Goal: Information Seeking & Learning: Compare options

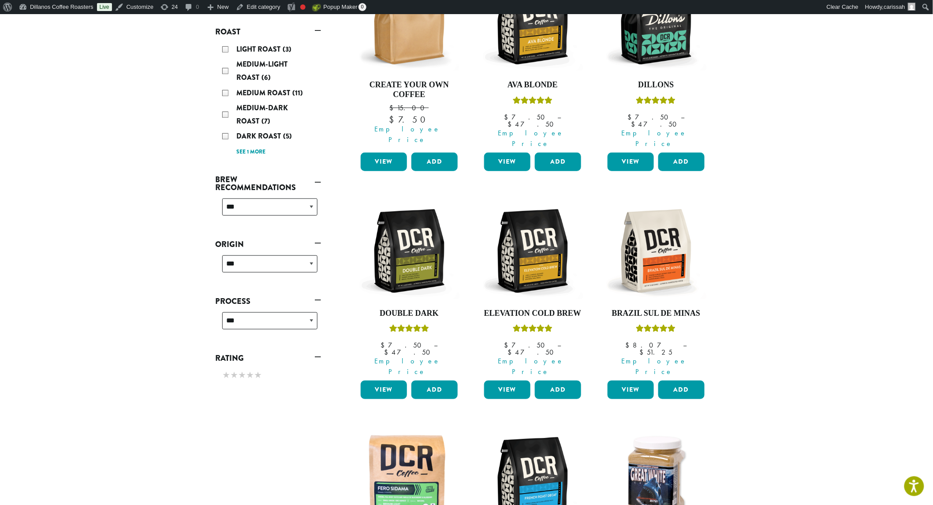
scroll to position [228, 0]
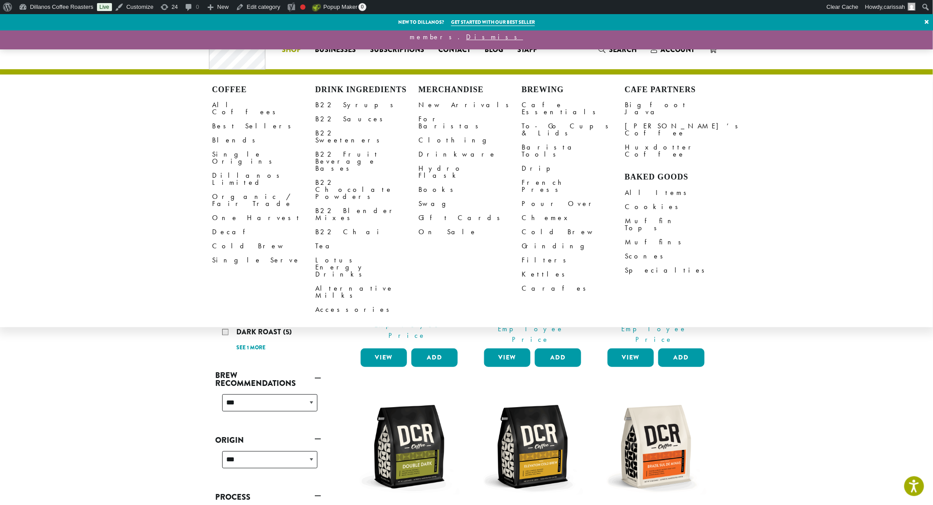
click at [225, 149] on link "Single Origins" at bounding box center [263, 157] width 103 height 21
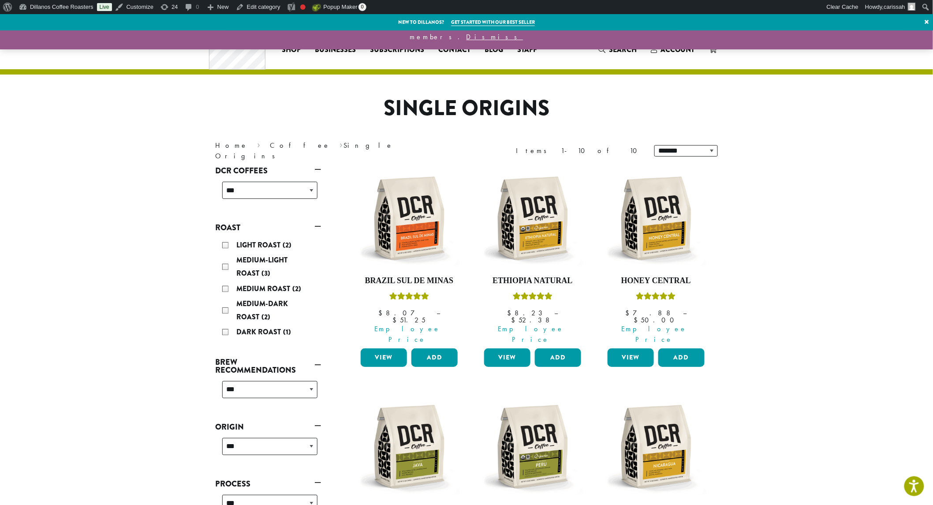
click at [386, 348] on link "View" at bounding box center [384, 357] width 46 height 19
click at [381, 348] on link "View" at bounding box center [384, 357] width 46 height 19
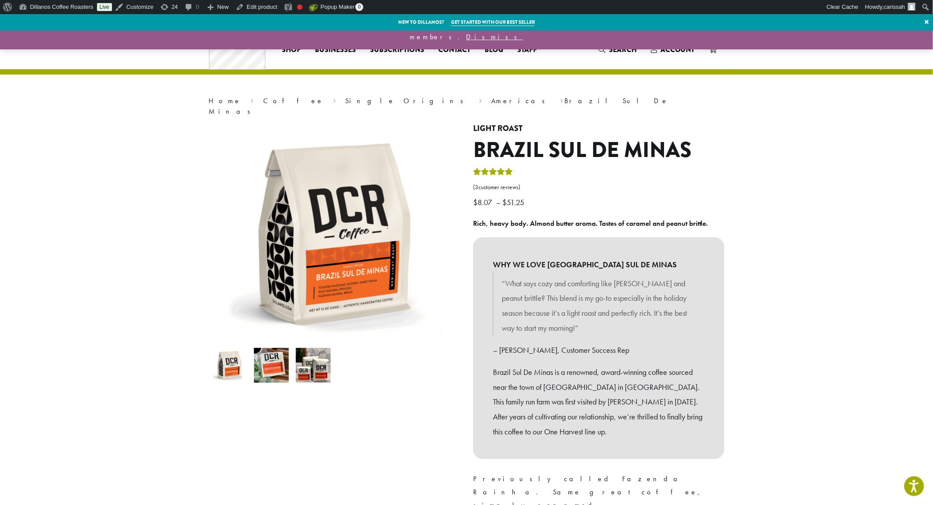
click at [279, 362] on img at bounding box center [271, 365] width 35 height 35
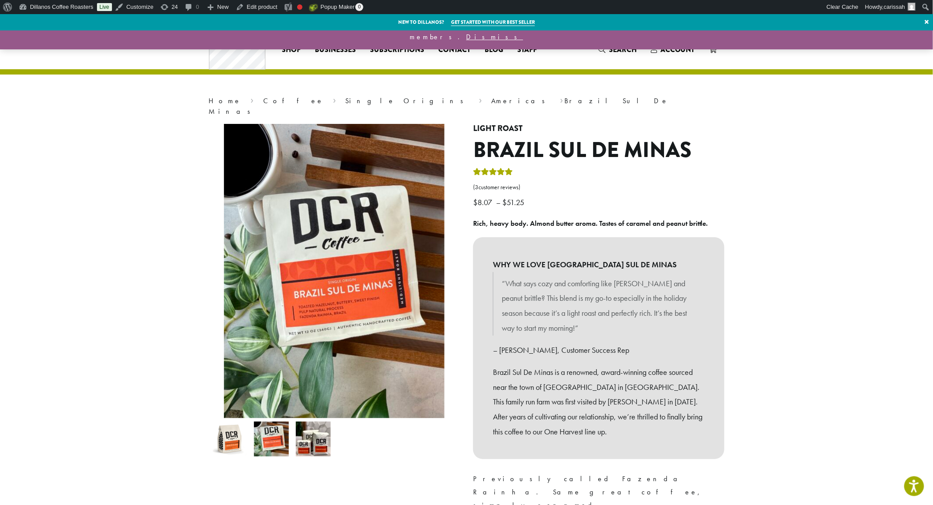
click at [322, 433] on img at bounding box center [313, 439] width 35 height 35
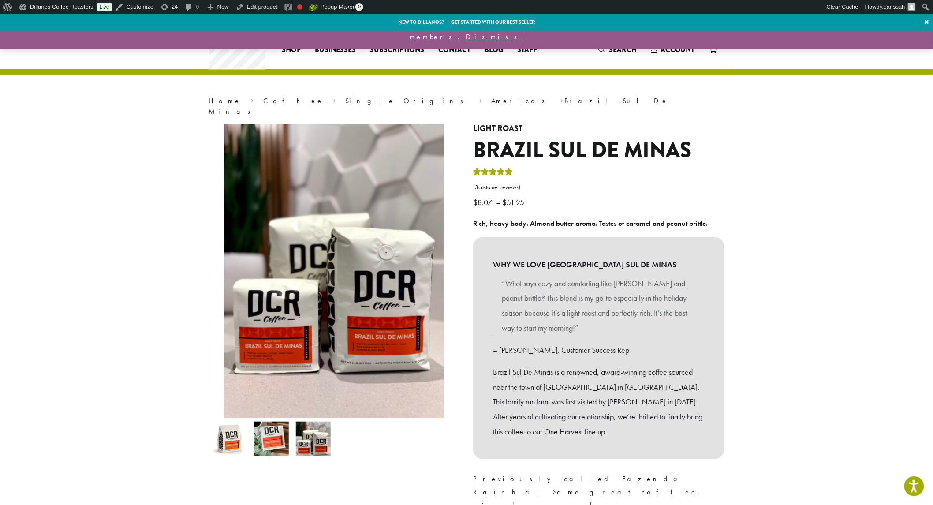
click at [236, 426] on img at bounding box center [229, 439] width 35 height 35
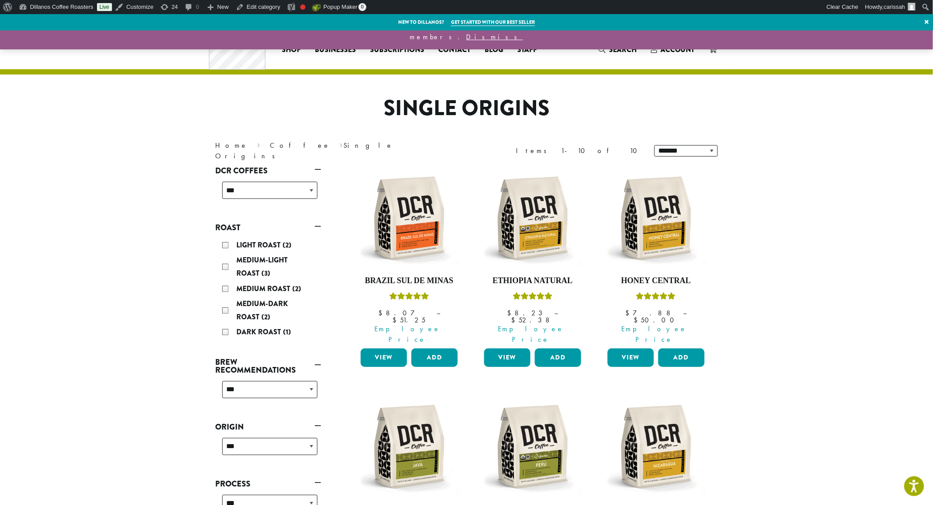
click at [512, 348] on link "View" at bounding box center [507, 357] width 46 height 19
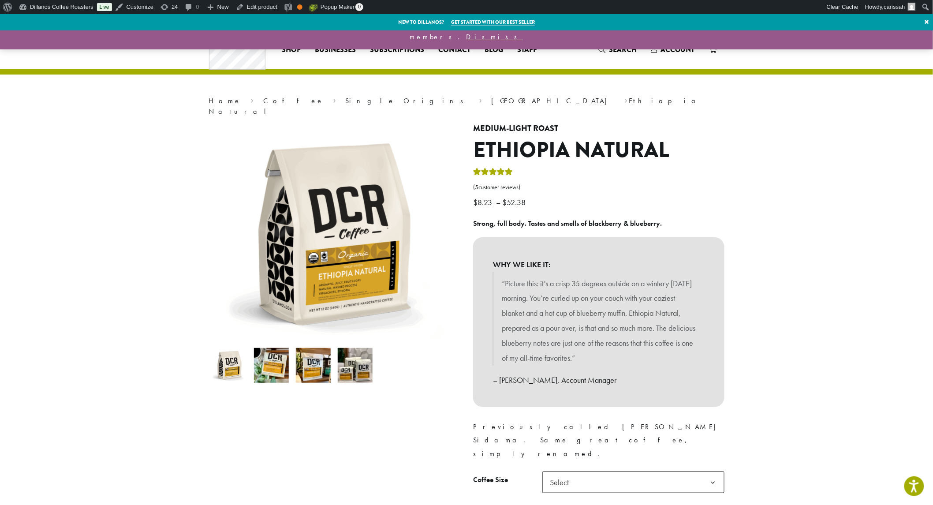
click at [275, 369] on img at bounding box center [271, 365] width 35 height 35
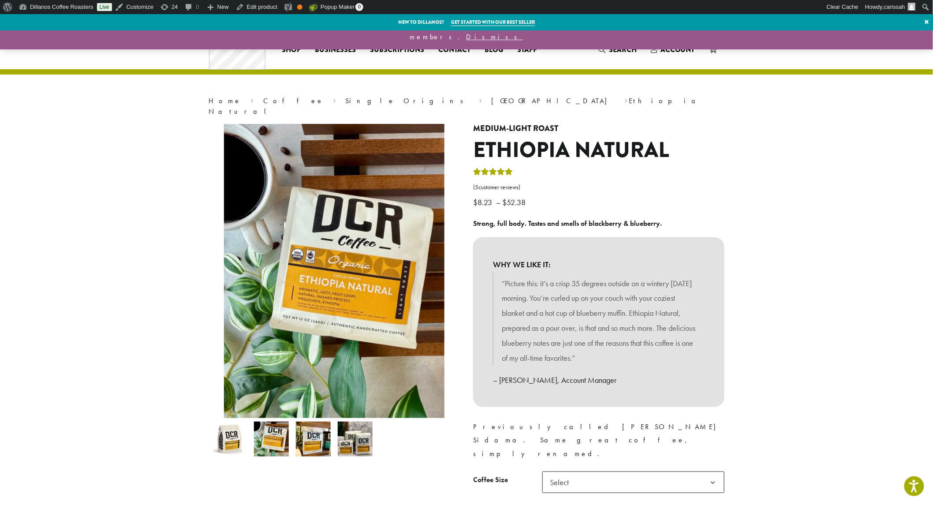
click at [313, 434] on img at bounding box center [313, 439] width 35 height 35
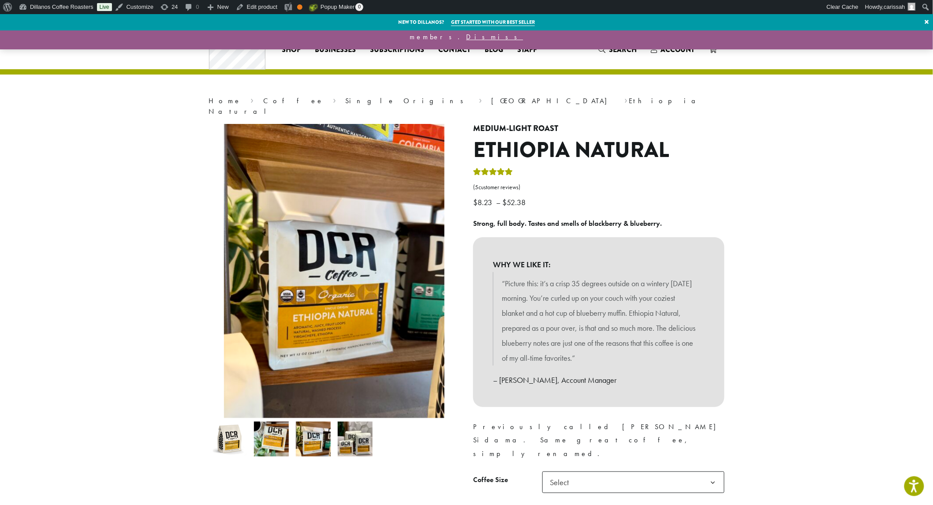
click at [356, 431] on img at bounding box center [355, 439] width 35 height 35
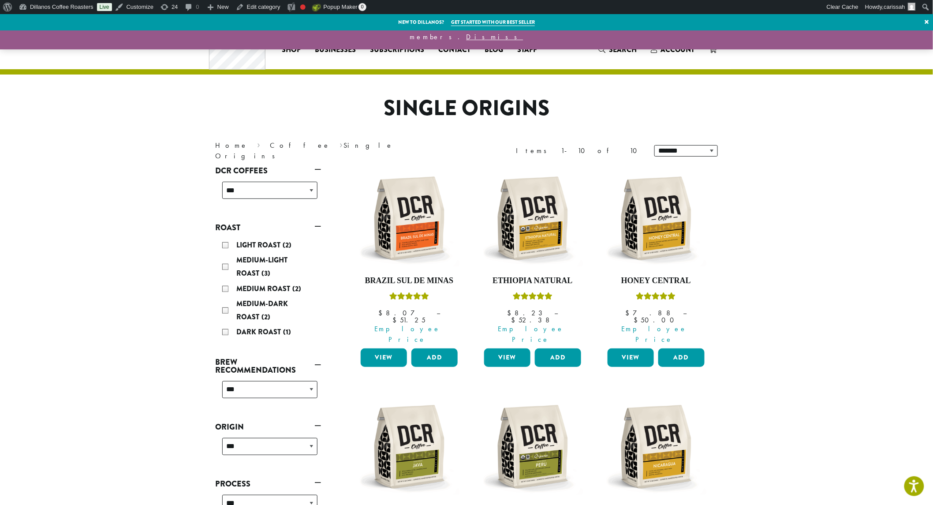
click at [640, 348] on link "View" at bounding box center [631, 357] width 46 height 19
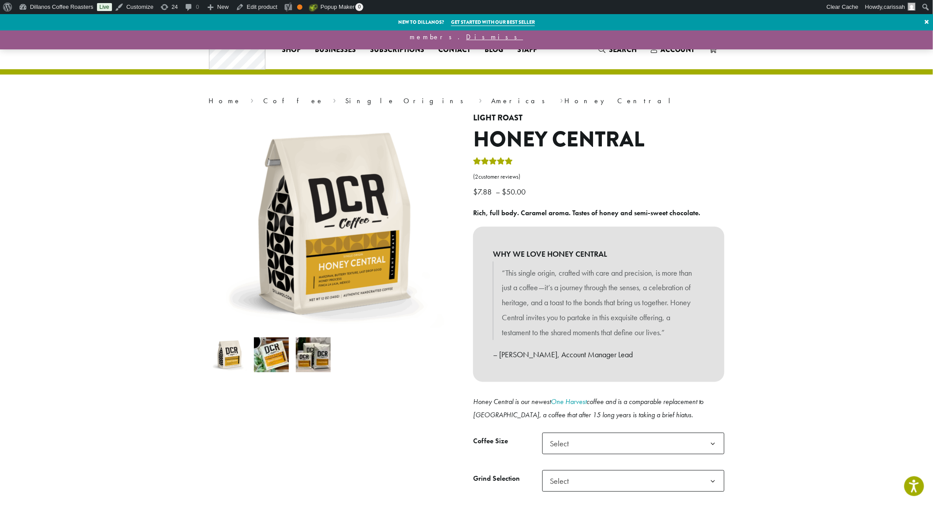
click at [273, 354] on img at bounding box center [271, 354] width 35 height 35
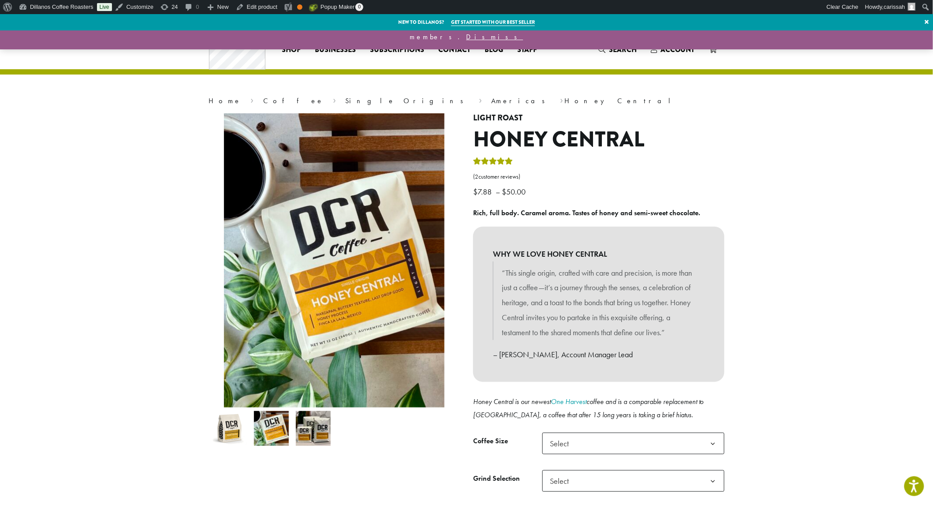
click at [323, 438] on img at bounding box center [313, 428] width 35 height 35
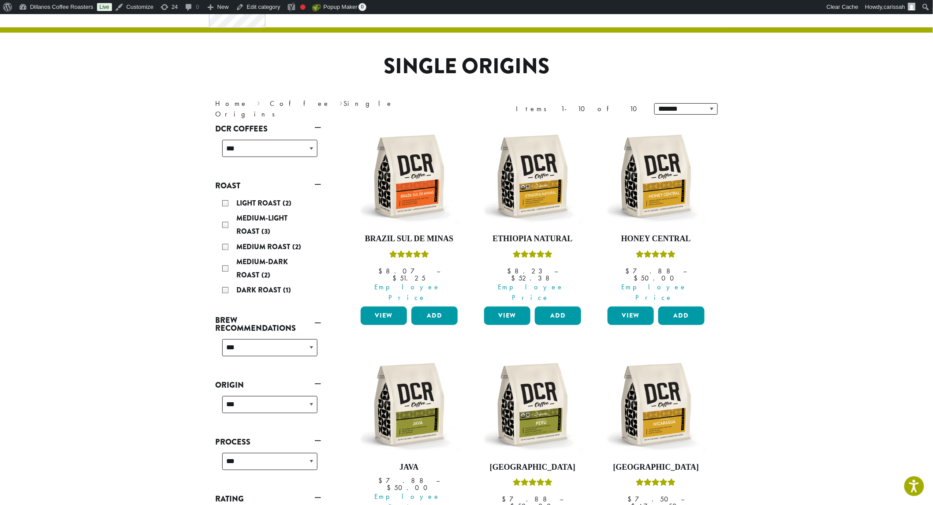
scroll to position [98, 0]
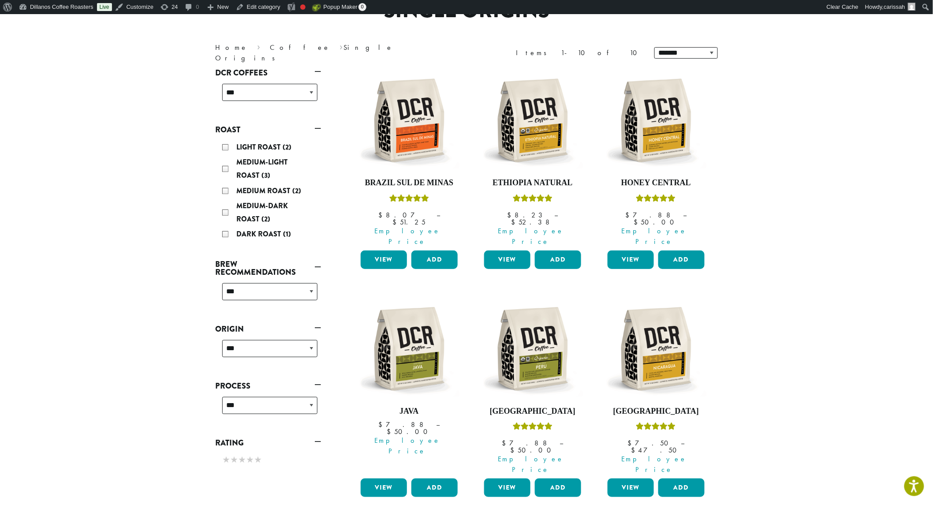
click at [378, 479] on link "View" at bounding box center [384, 488] width 46 height 19
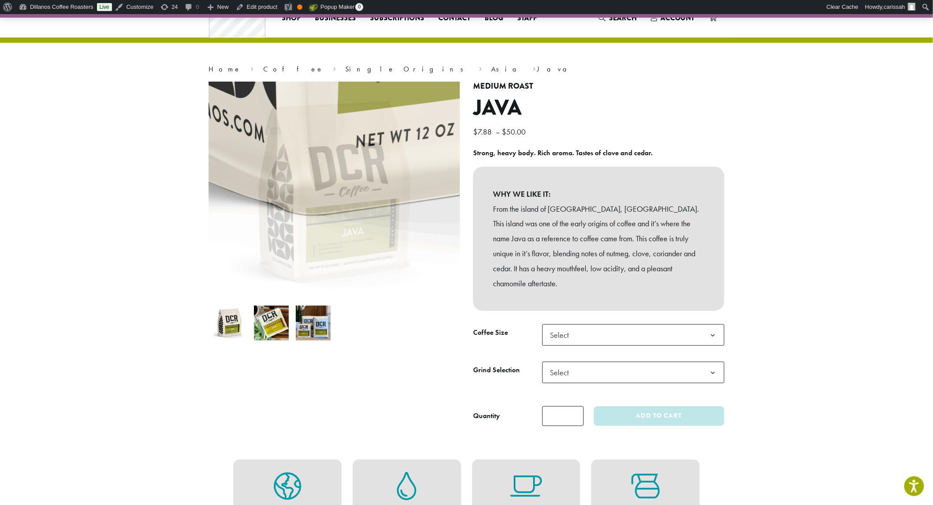
scroll to position [49, 0]
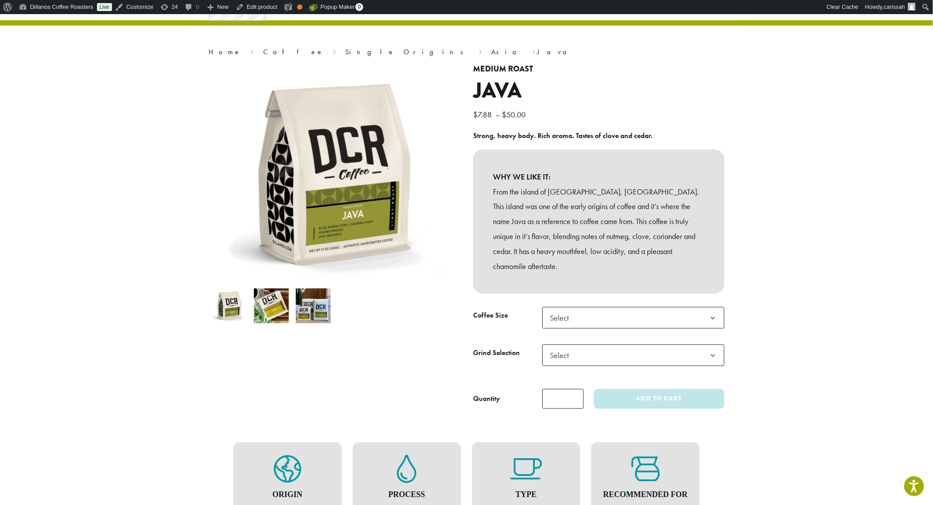
click at [272, 310] on img at bounding box center [271, 305] width 35 height 35
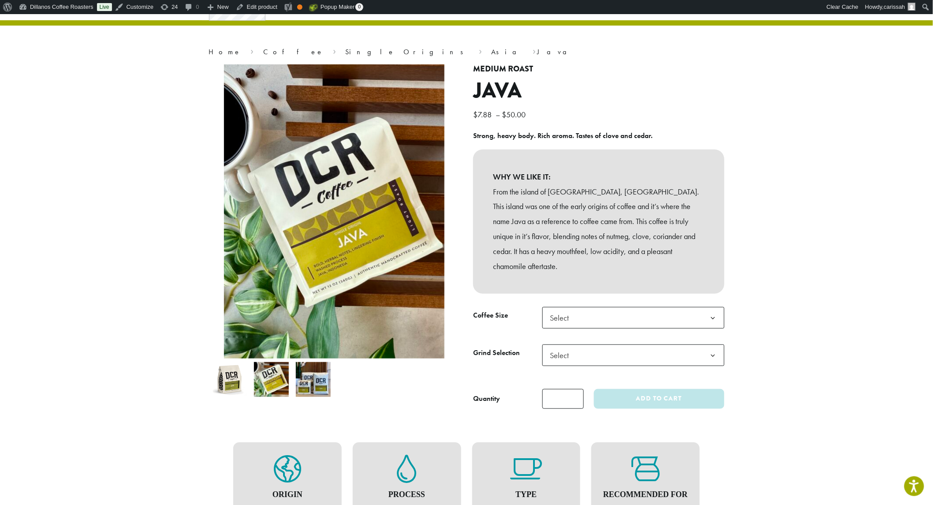
click at [314, 375] on img at bounding box center [313, 379] width 35 height 35
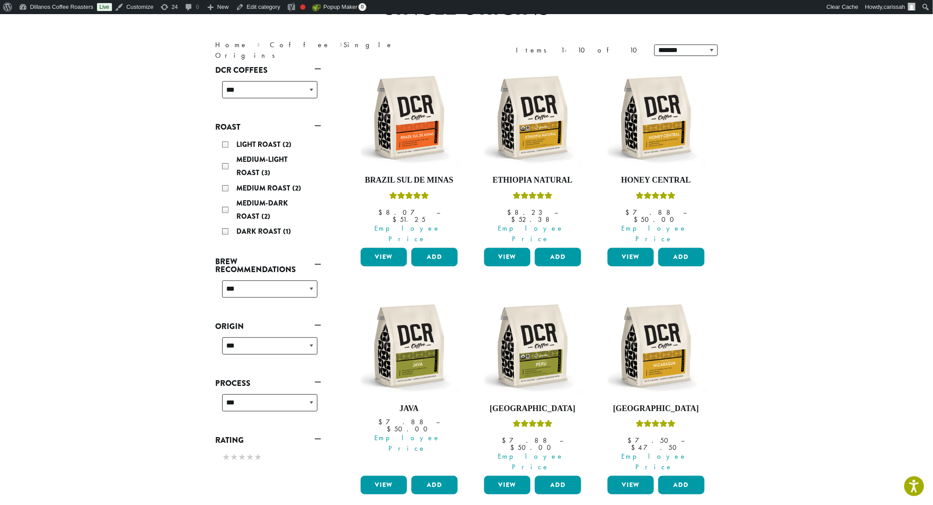
click at [512, 476] on link "View" at bounding box center [507, 485] width 46 height 19
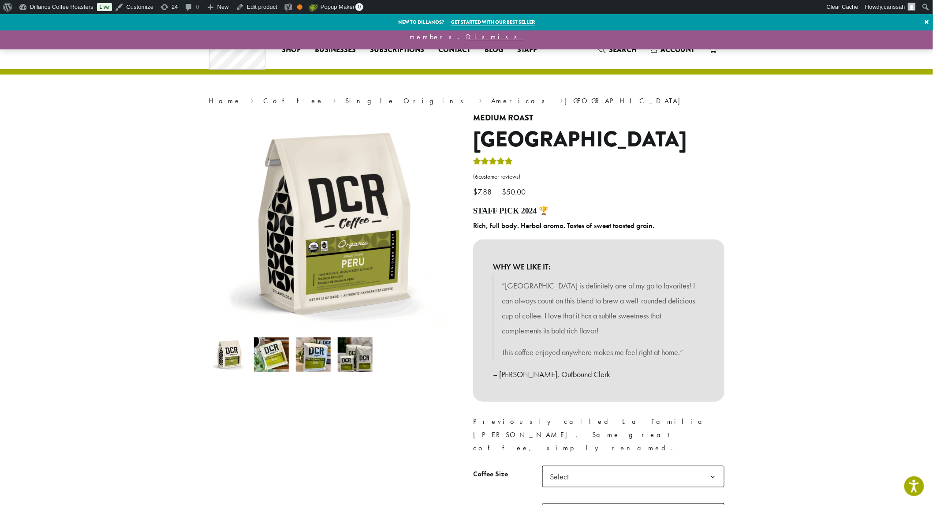
click at [272, 361] on img at bounding box center [271, 354] width 35 height 35
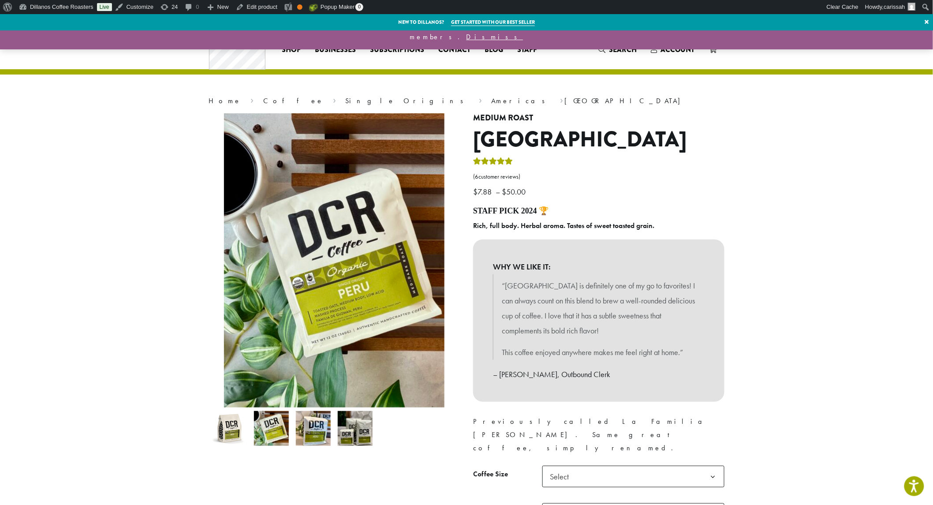
click at [319, 438] on img at bounding box center [313, 428] width 35 height 35
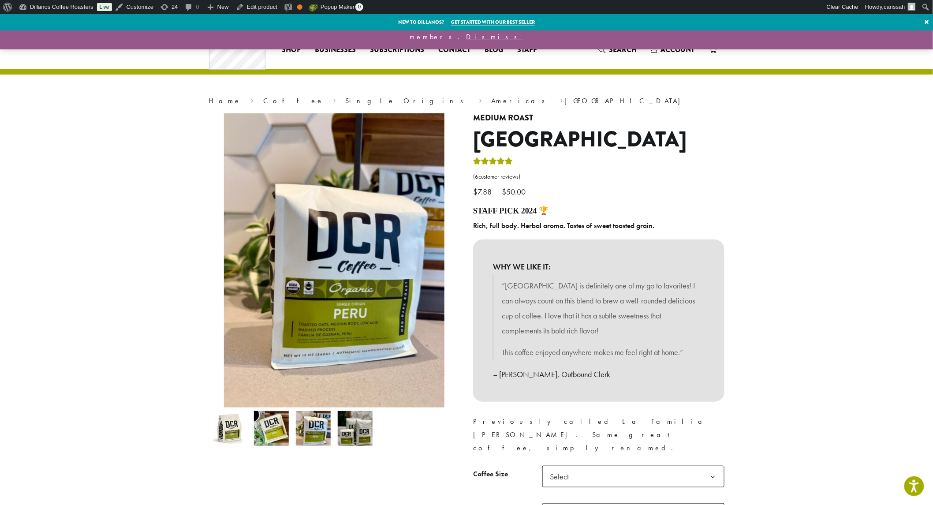
click at [364, 440] on img at bounding box center [355, 428] width 35 height 35
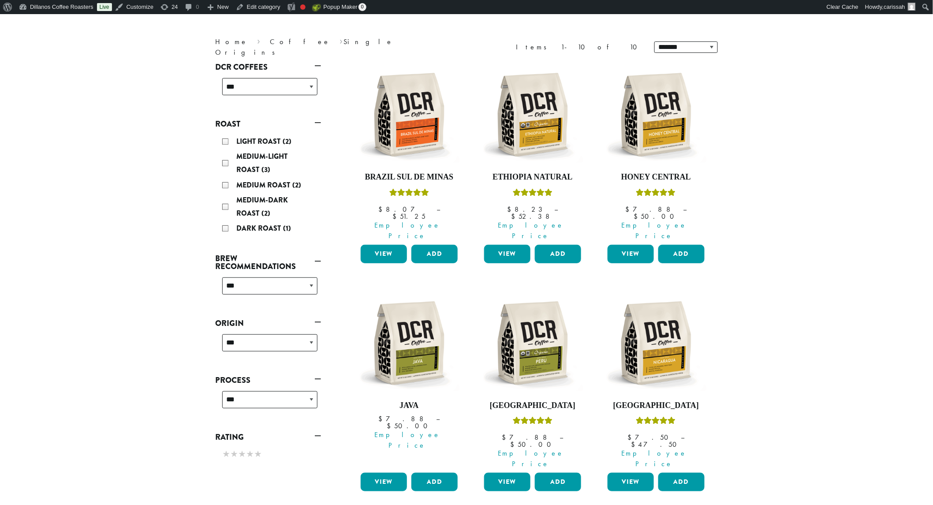
scroll to position [104, 0]
click at [631, 473] on link "View" at bounding box center [631, 482] width 46 height 19
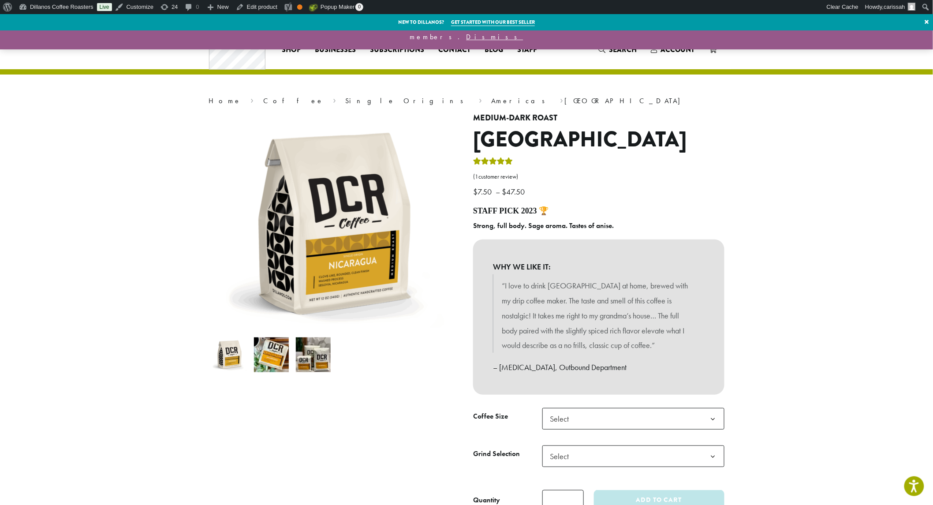
click at [266, 356] on img at bounding box center [271, 354] width 35 height 35
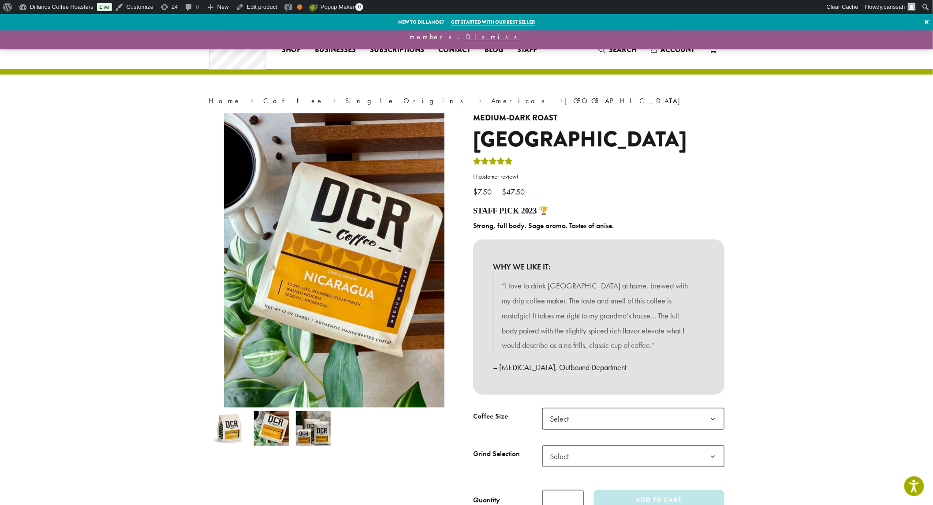
drag, startPoint x: 319, startPoint y: 433, endPoint x: 314, endPoint y: 432, distance: 5.8
click at [320, 433] on img at bounding box center [313, 428] width 35 height 35
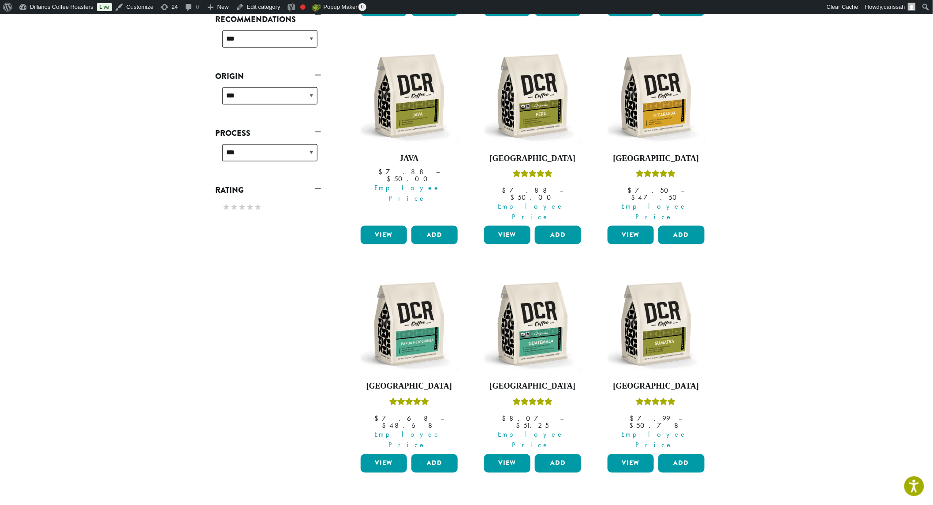
scroll to position [352, 0]
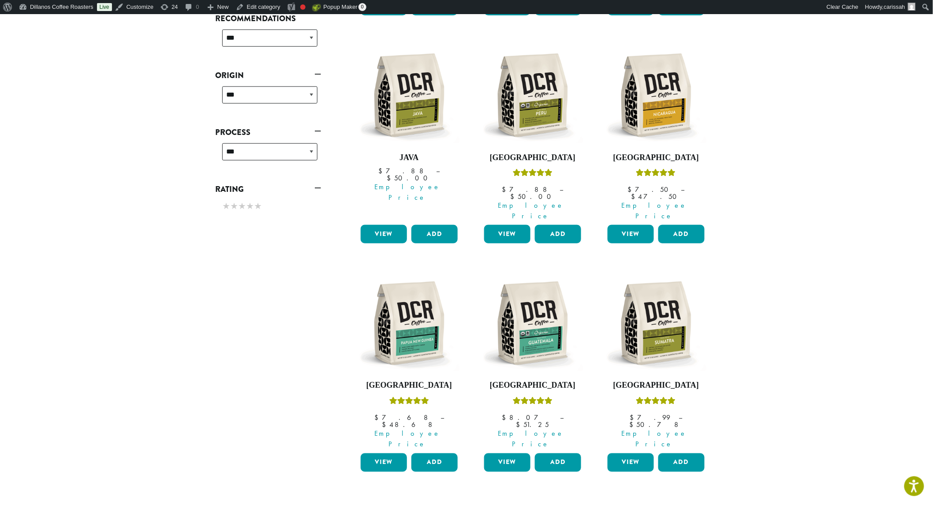
click at [381, 453] on link "View" at bounding box center [384, 462] width 46 height 19
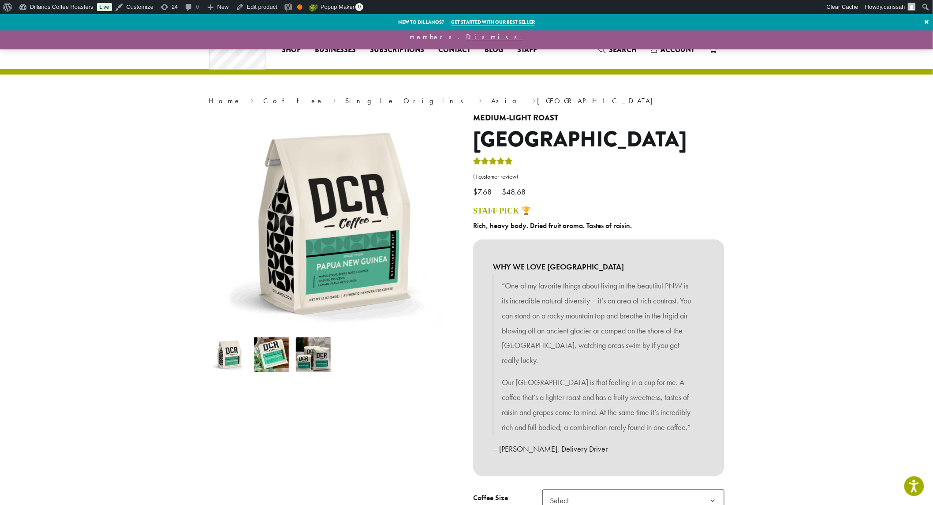
click at [273, 359] on img at bounding box center [271, 354] width 35 height 35
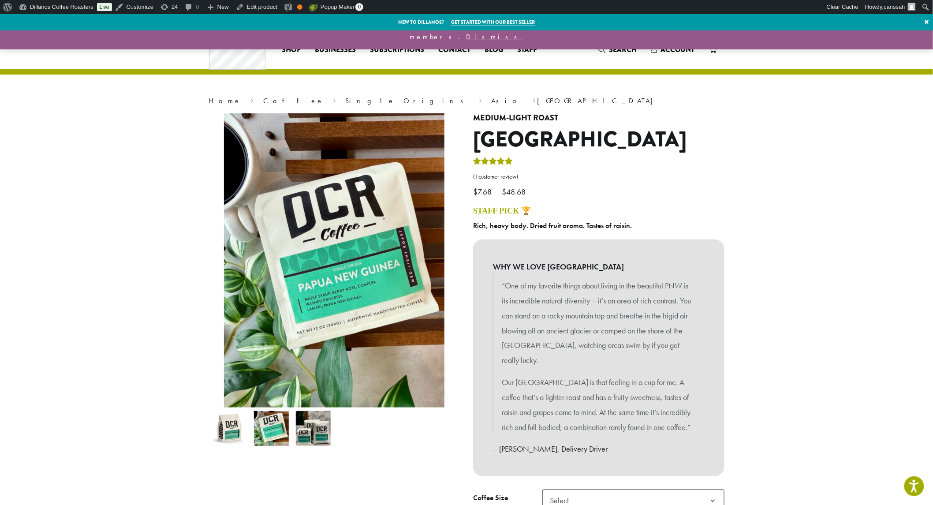
click at [314, 426] on img at bounding box center [313, 428] width 35 height 35
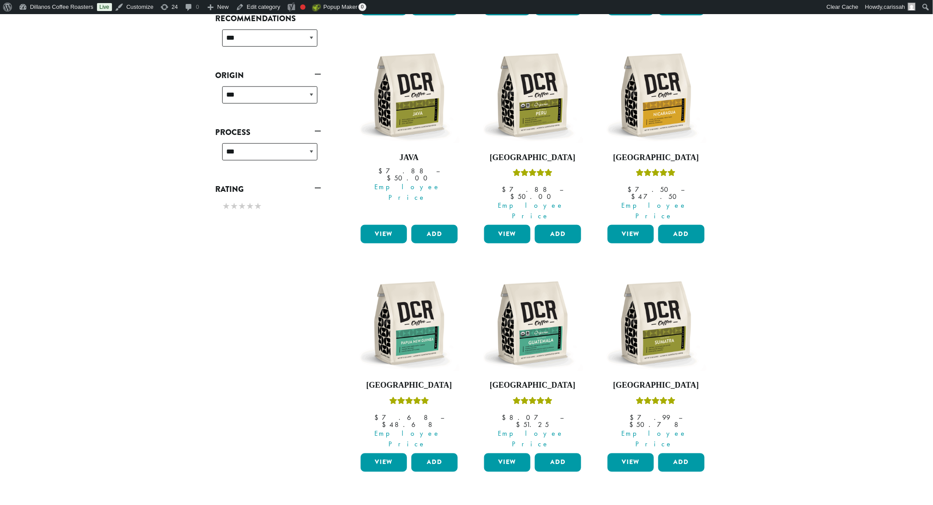
scroll to position [352, 0]
click at [505, 453] on link "View" at bounding box center [507, 462] width 46 height 19
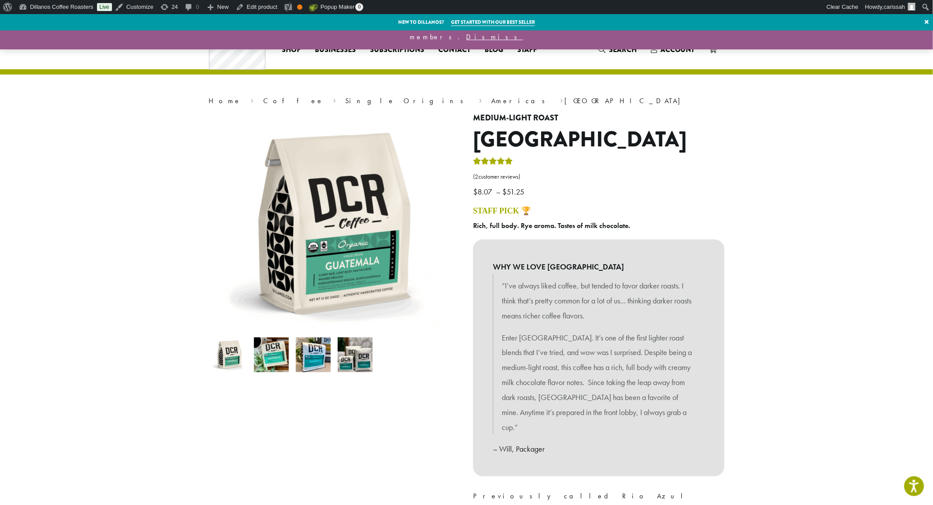
click at [279, 363] on img at bounding box center [271, 354] width 35 height 35
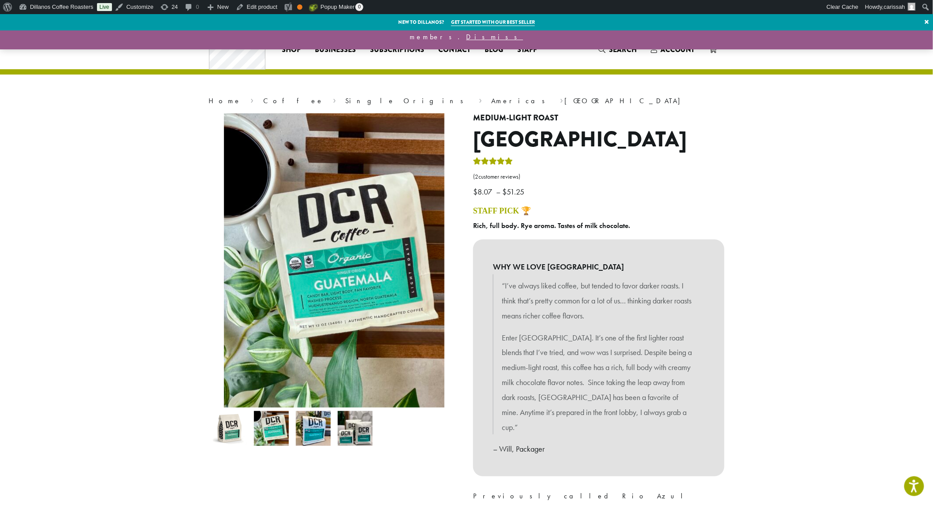
click at [310, 431] on img at bounding box center [313, 428] width 35 height 35
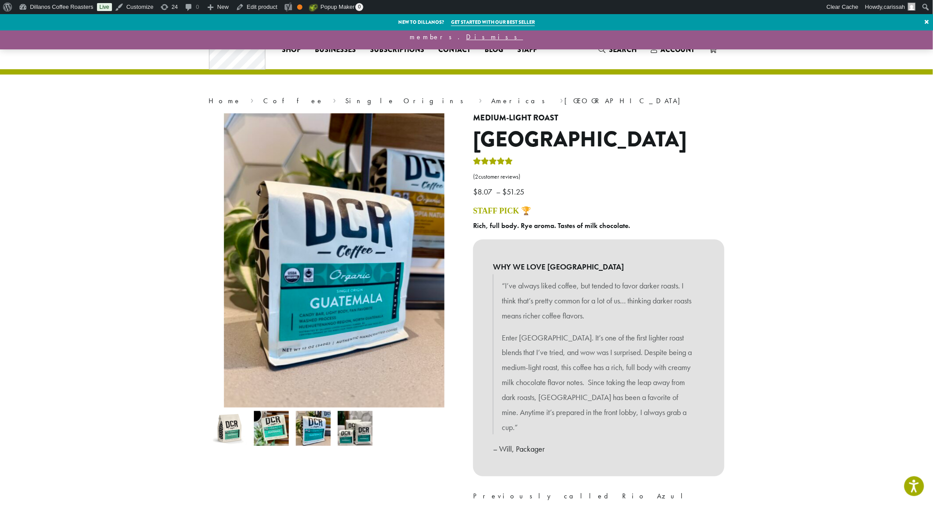
click at [346, 443] on img at bounding box center [355, 428] width 35 height 35
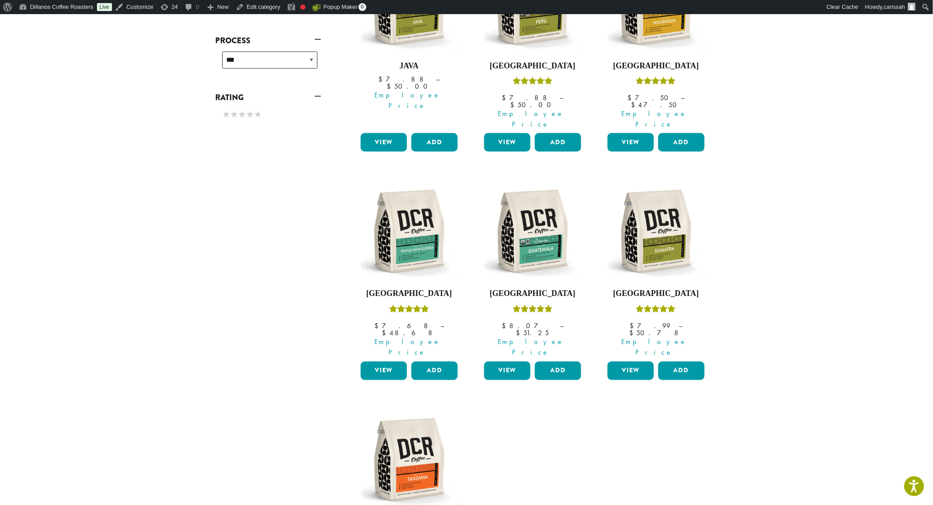
scroll to position [450, 0]
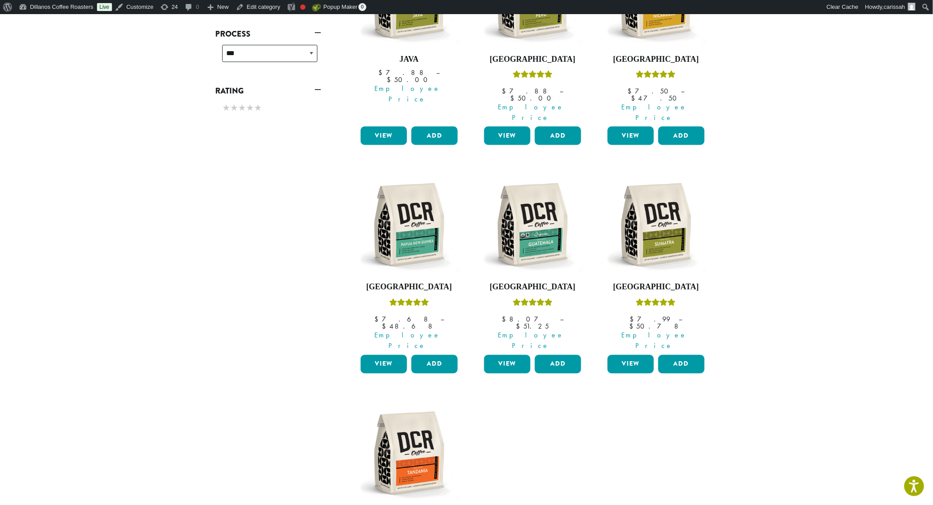
click at [407, 403] on img at bounding box center [409, 453] width 101 height 101
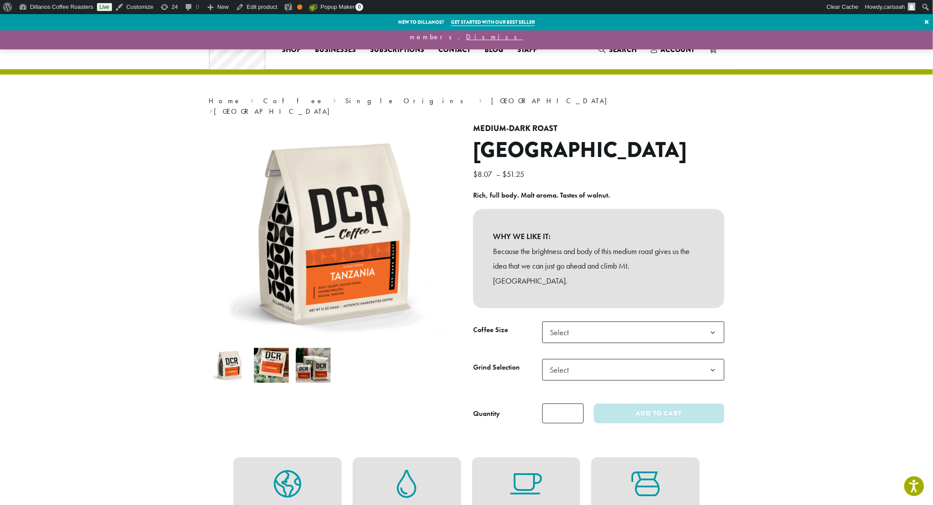
click at [273, 364] on img at bounding box center [271, 365] width 35 height 35
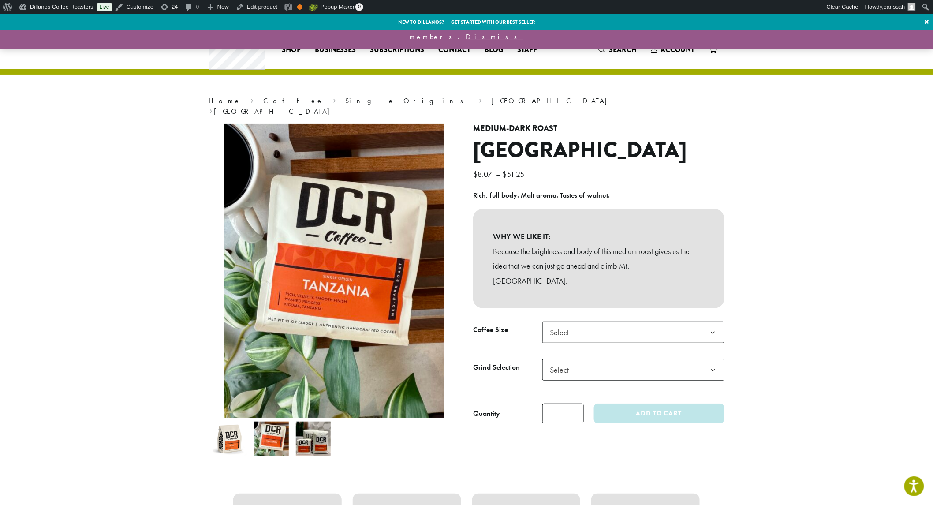
click at [321, 429] on img at bounding box center [313, 439] width 35 height 35
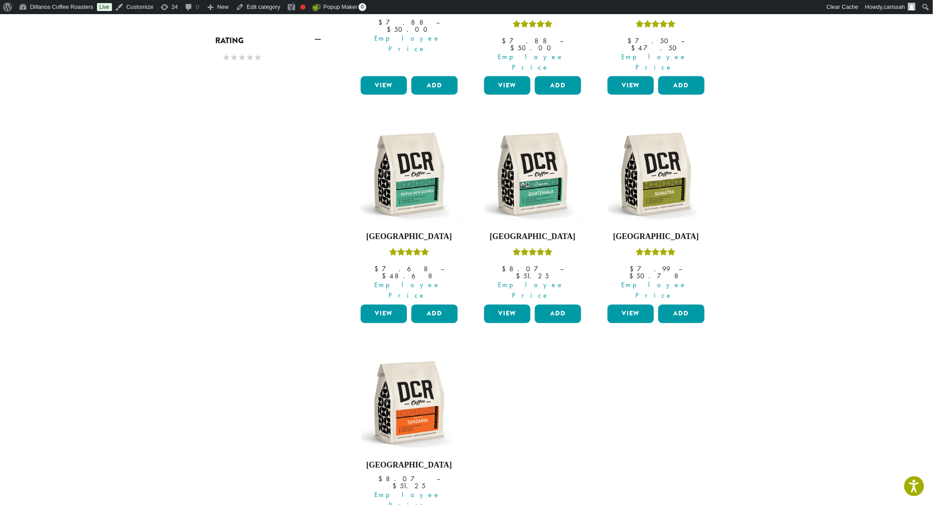
scroll to position [548, 0]
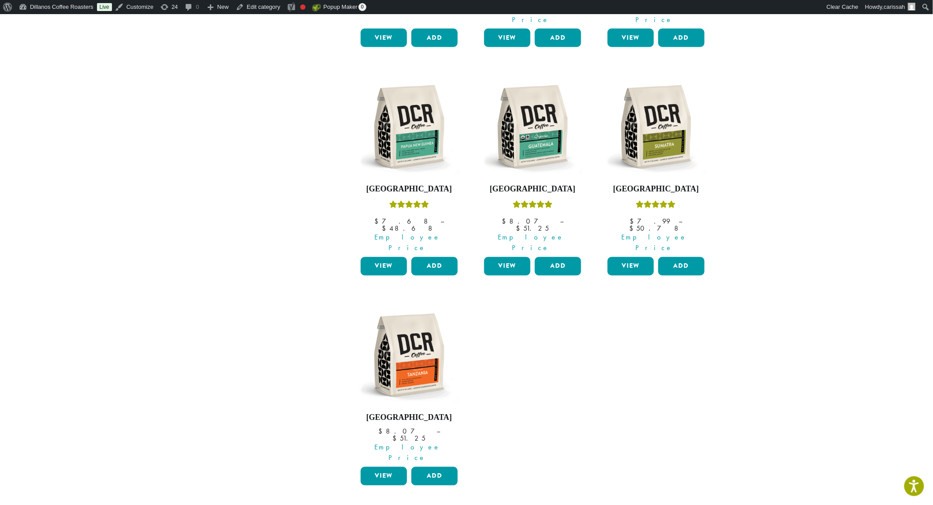
click at [384, 467] on link "View" at bounding box center [384, 476] width 46 height 19
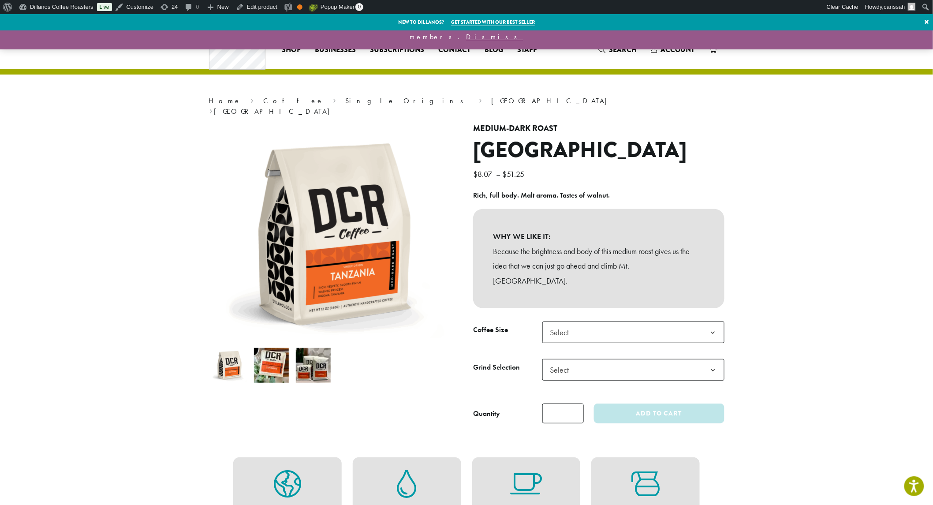
drag, startPoint x: 283, startPoint y: 362, endPoint x: 290, endPoint y: 360, distance: 7.2
click at [283, 362] on img at bounding box center [271, 365] width 35 height 35
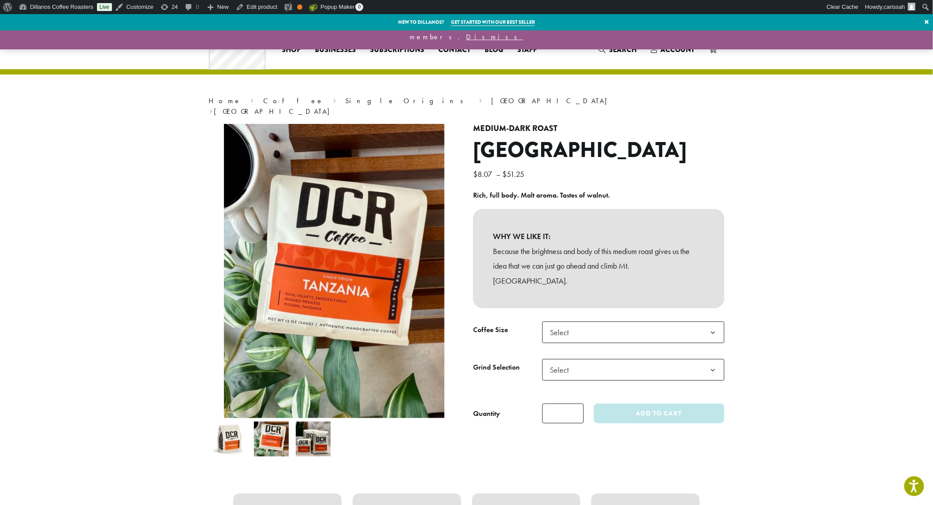
click at [314, 429] on img at bounding box center [313, 439] width 35 height 35
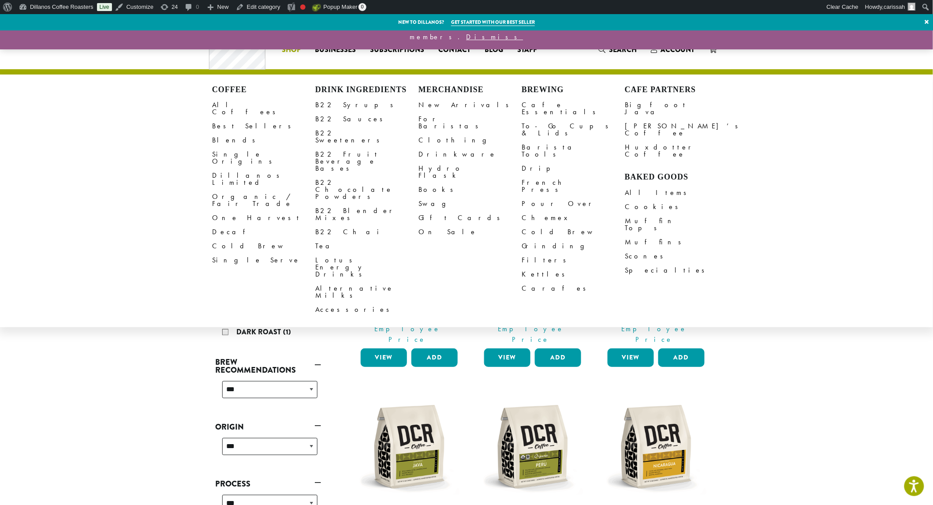
click at [257, 190] on link "Organic / Fair Trade" at bounding box center [263, 200] width 103 height 21
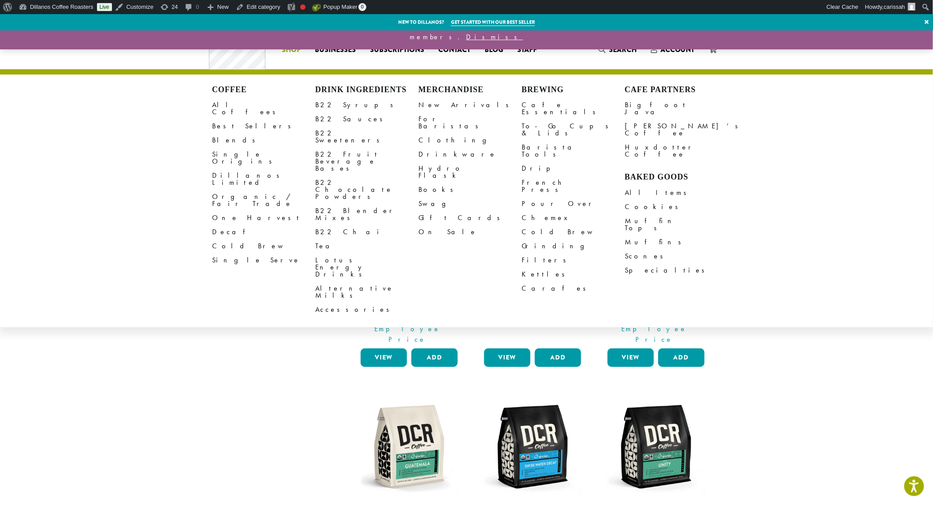
click at [218, 225] on link "Decaf" at bounding box center [263, 232] width 103 height 14
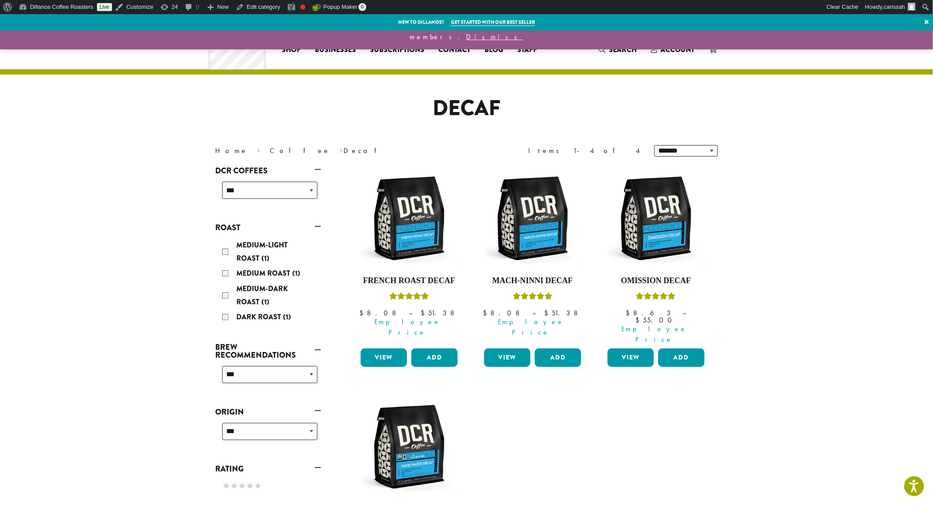
click at [389, 348] on link "View" at bounding box center [384, 357] width 46 height 19
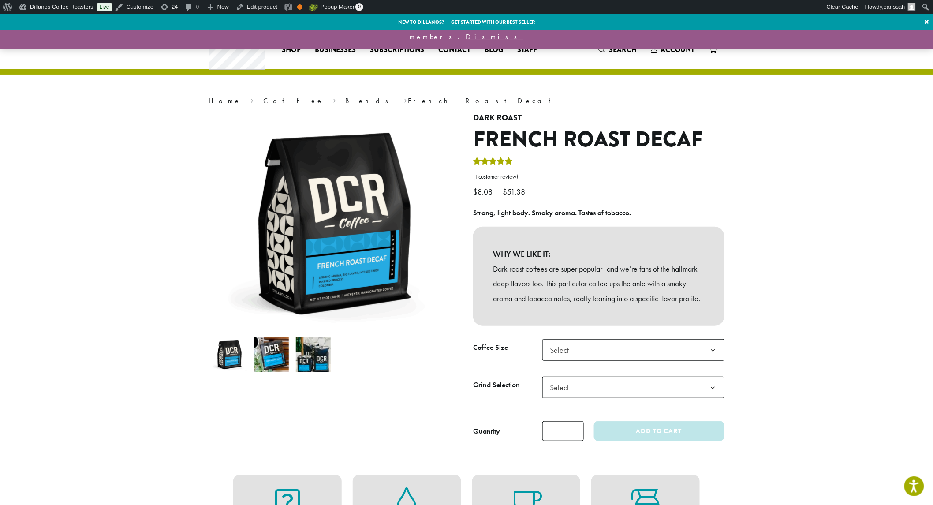
click at [288, 358] on img at bounding box center [271, 354] width 35 height 35
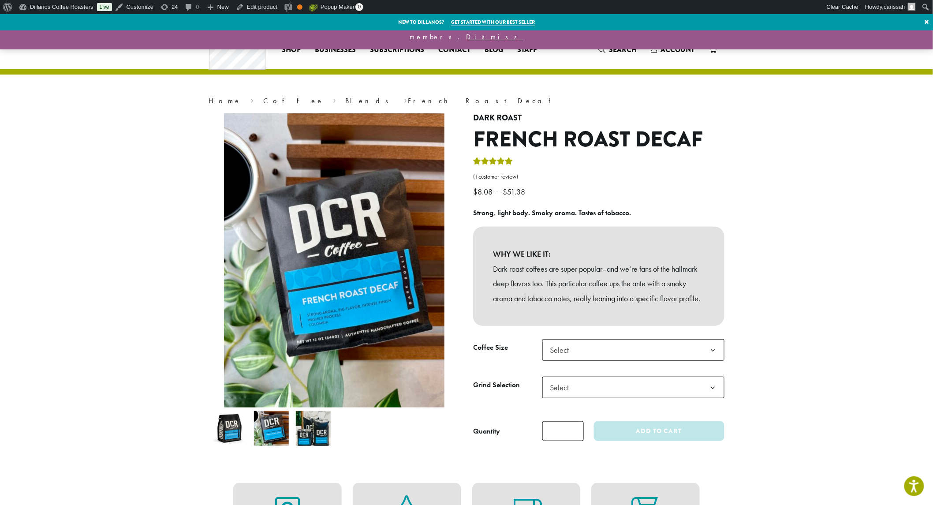
click at [307, 425] on img at bounding box center [313, 428] width 35 height 35
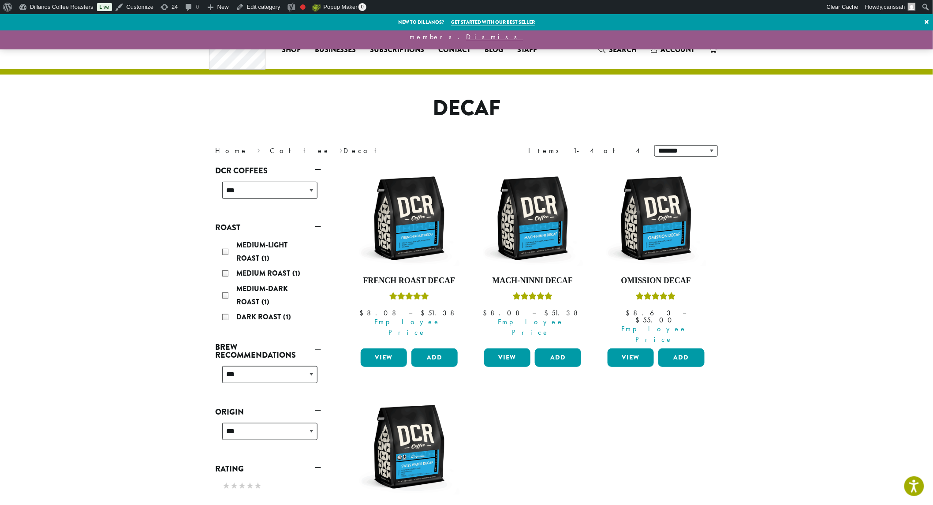
click at [501, 348] on link "View" at bounding box center [507, 357] width 46 height 19
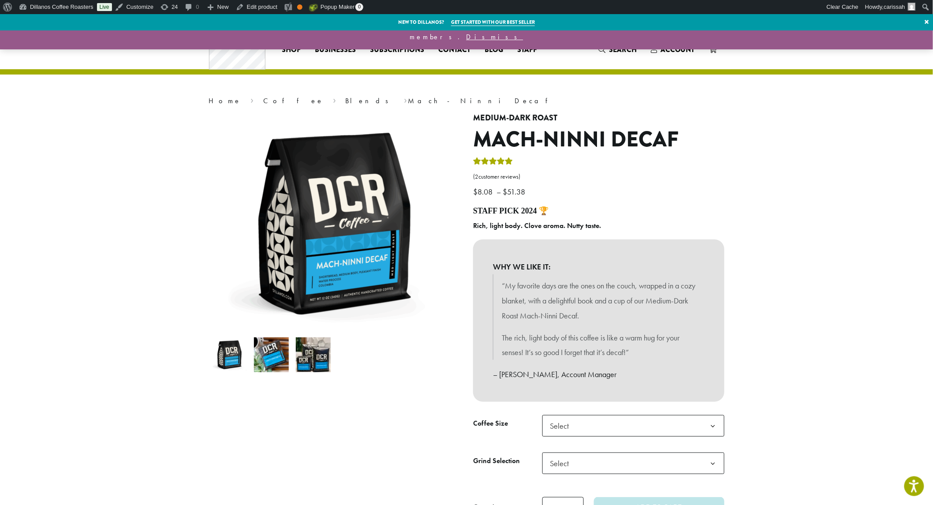
click at [269, 356] on img at bounding box center [271, 354] width 35 height 35
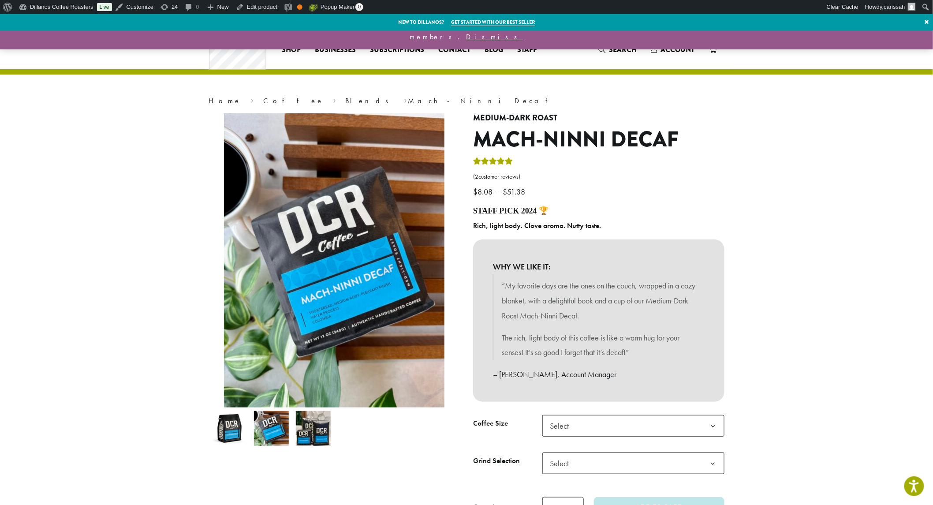
click at [315, 437] on img at bounding box center [313, 428] width 35 height 35
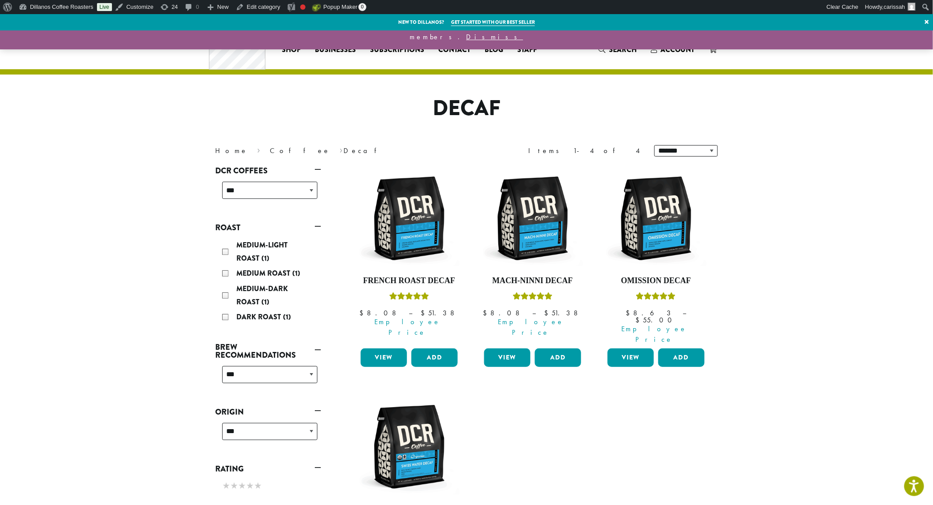
click at [620, 348] on link "View" at bounding box center [631, 357] width 46 height 19
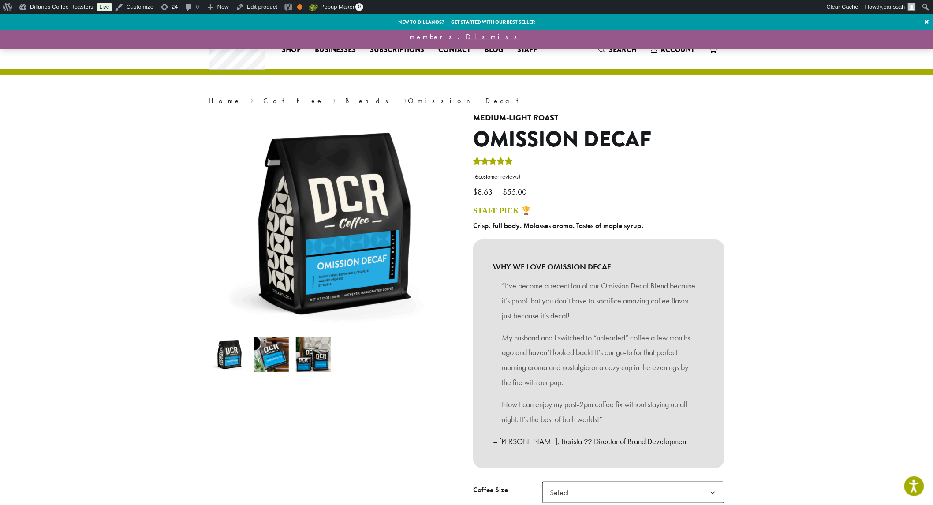
click at [280, 365] on img at bounding box center [271, 354] width 35 height 35
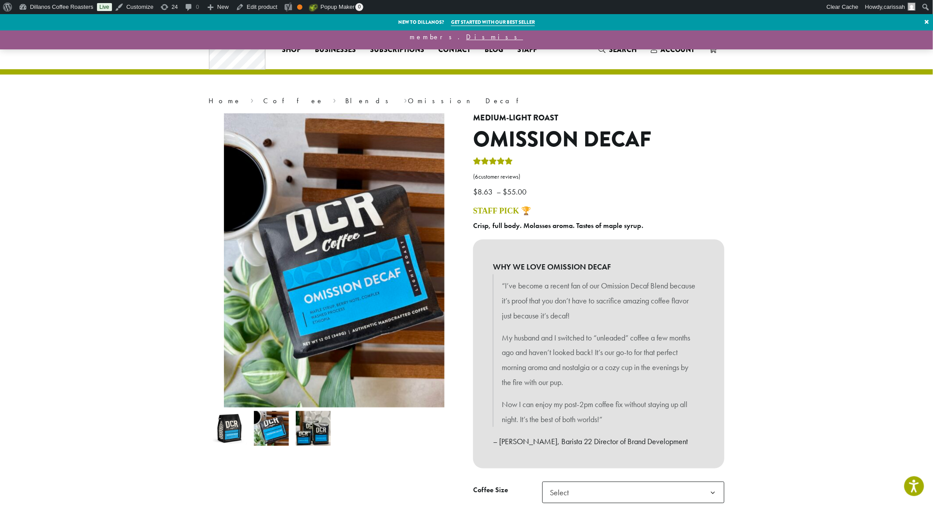
click at [307, 433] on img at bounding box center [313, 428] width 35 height 35
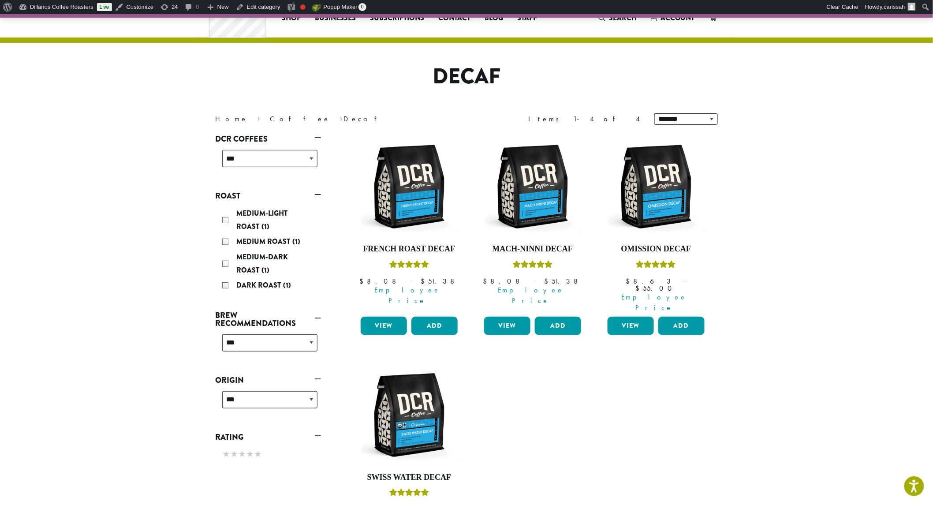
scroll to position [49, 0]
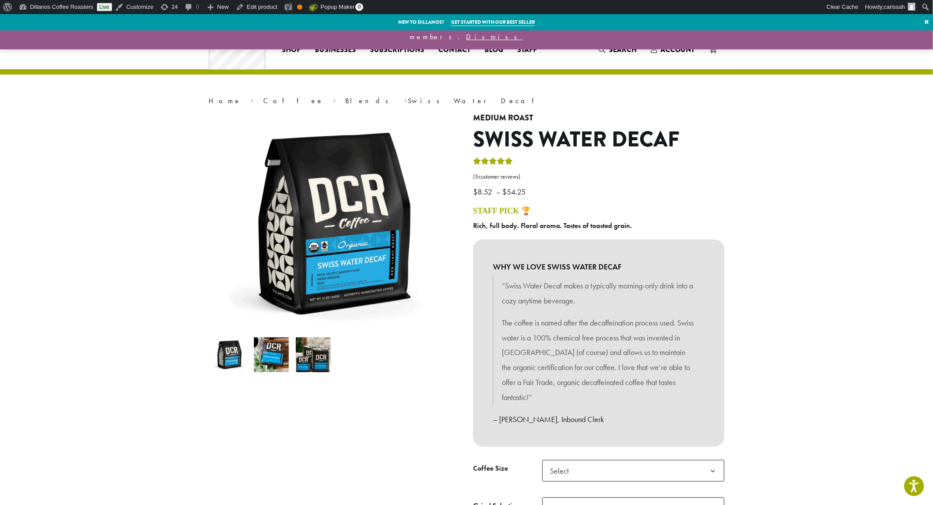
click at [267, 355] on img at bounding box center [271, 354] width 35 height 35
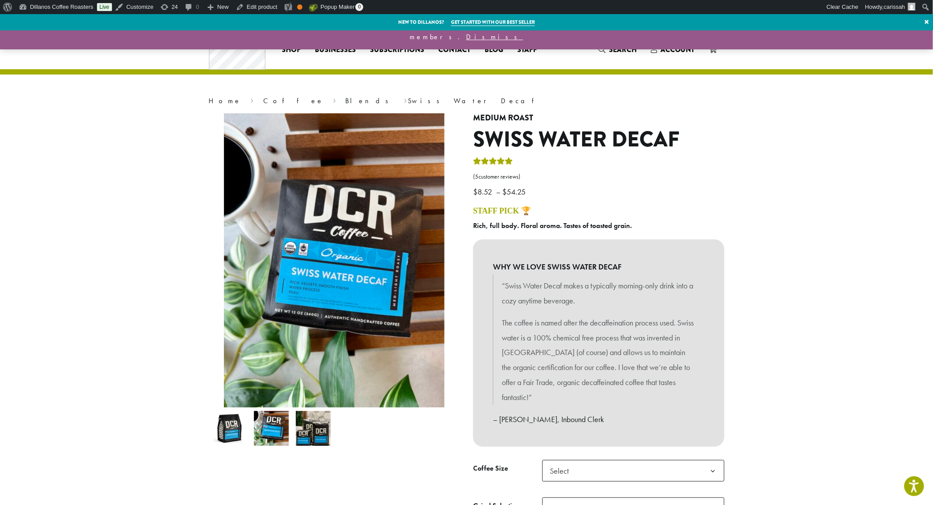
click at [321, 433] on img at bounding box center [313, 428] width 35 height 35
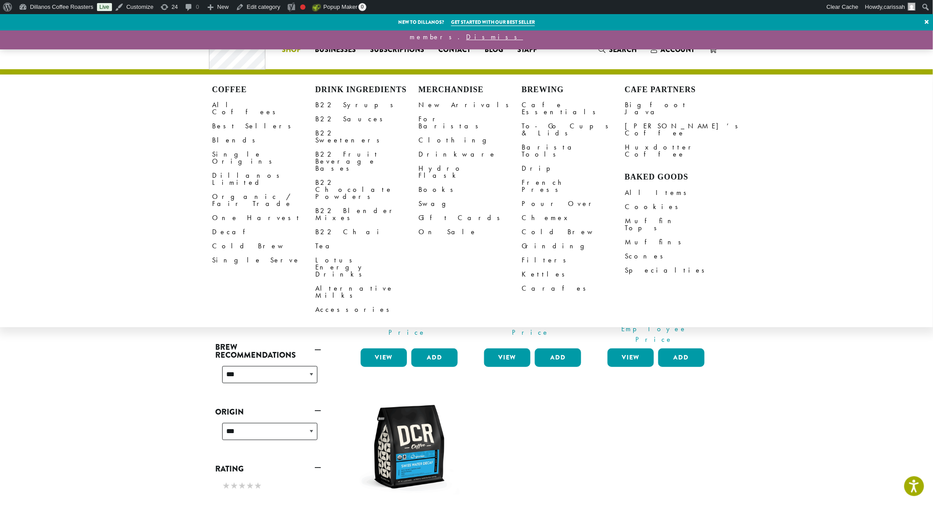
click at [220, 137] on link "Blends" at bounding box center [263, 140] width 103 height 14
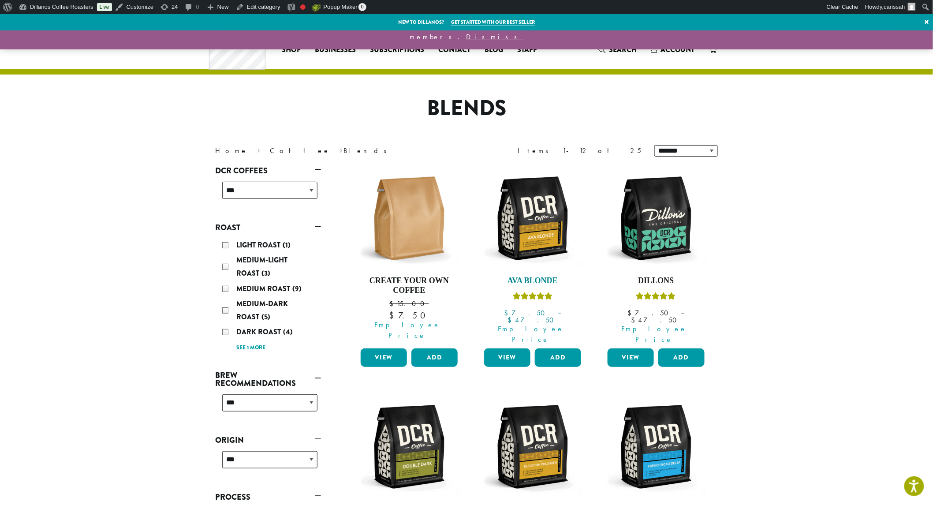
click at [535, 259] on img at bounding box center [532, 218] width 101 height 101
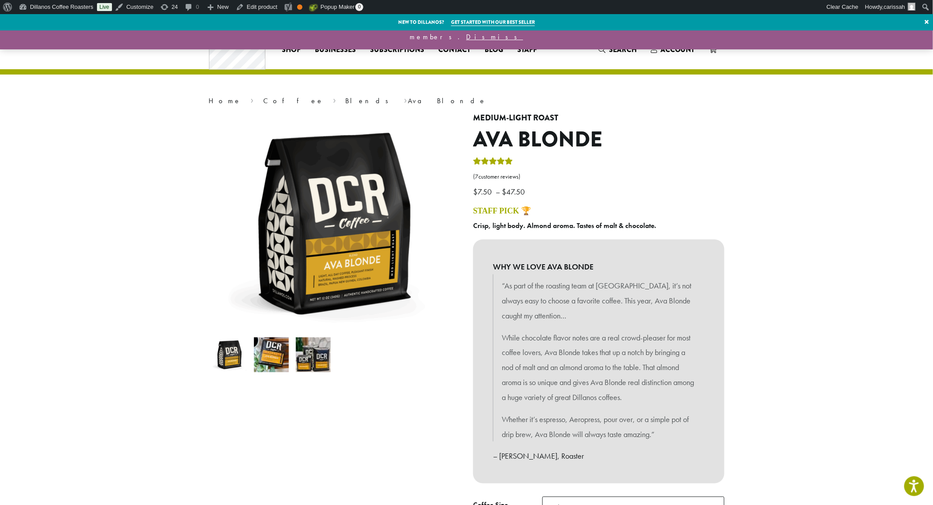
click at [271, 355] on img at bounding box center [271, 354] width 35 height 35
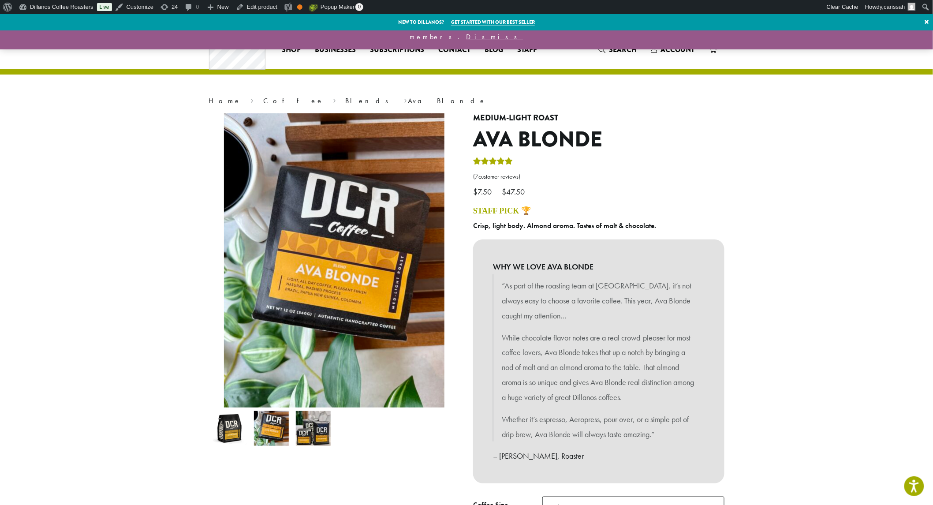
click at [314, 431] on img at bounding box center [313, 428] width 35 height 35
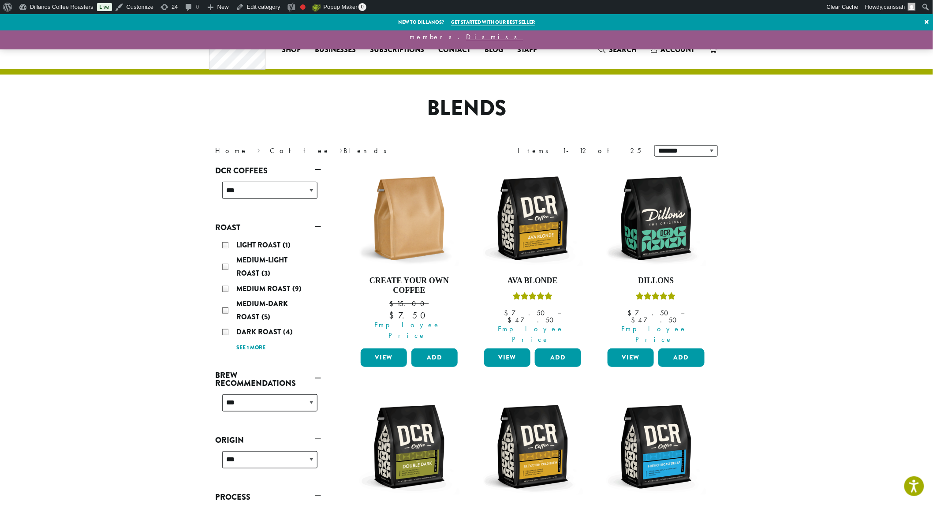
click at [625, 348] on link "View" at bounding box center [631, 357] width 46 height 19
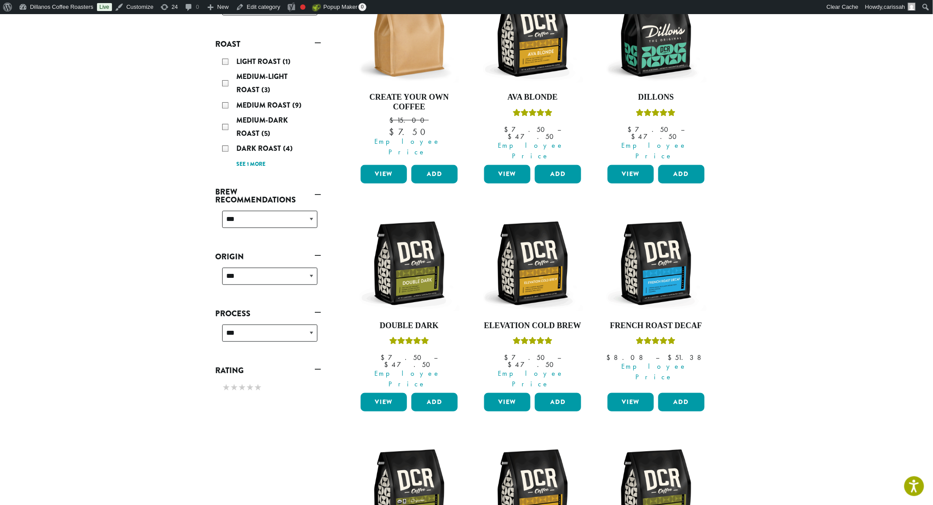
scroll to position [196, 0]
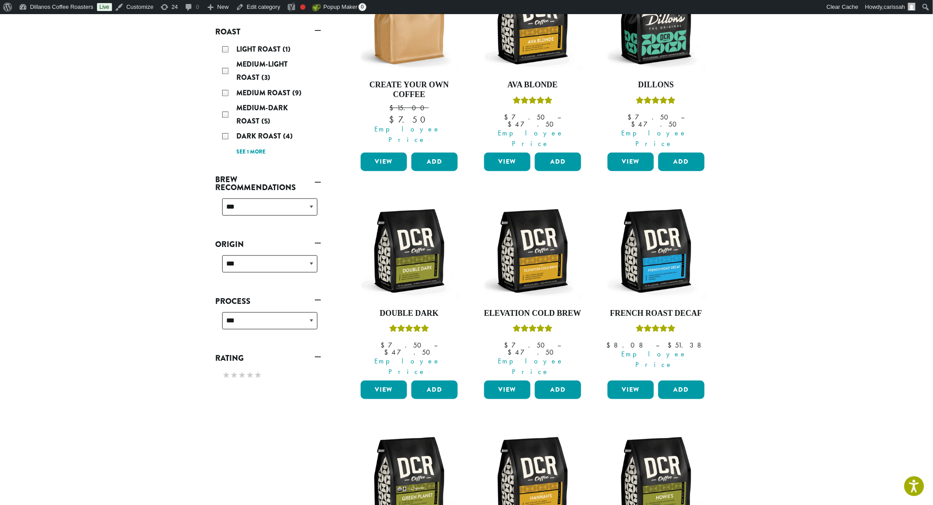
click at [372, 381] on link "View" at bounding box center [384, 390] width 46 height 19
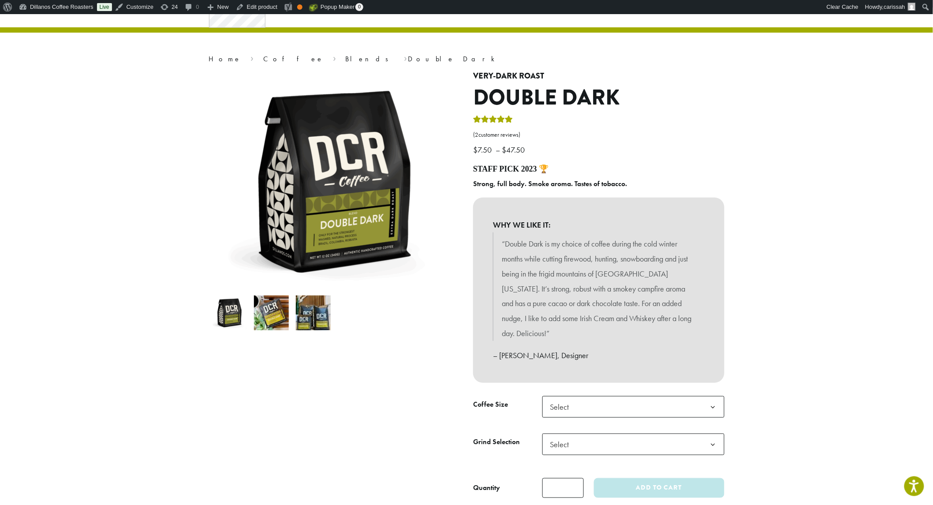
scroll to position [98, 0]
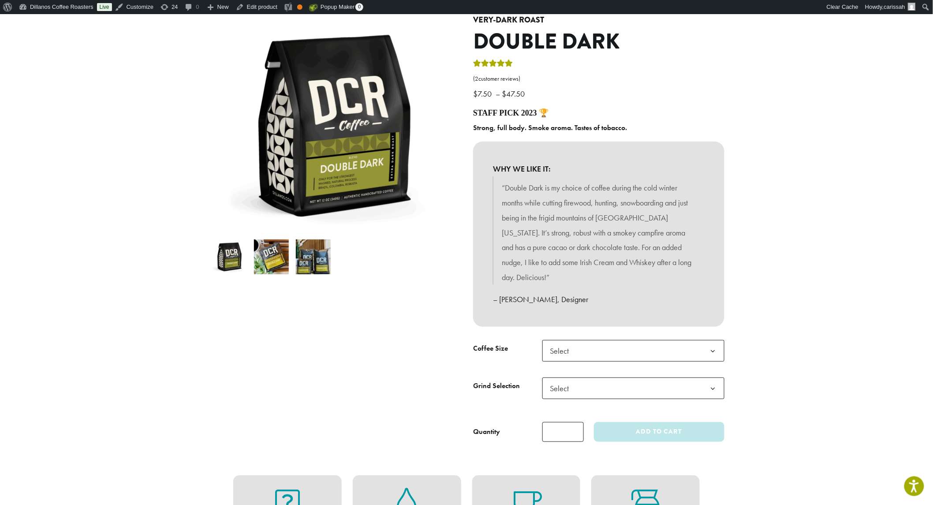
click at [263, 261] on img at bounding box center [271, 256] width 35 height 35
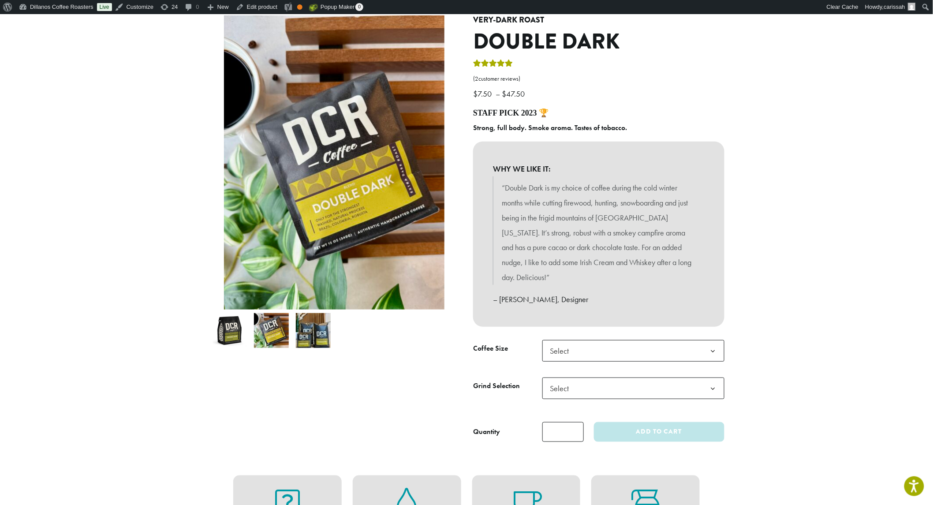
click at [328, 323] on img at bounding box center [313, 330] width 35 height 35
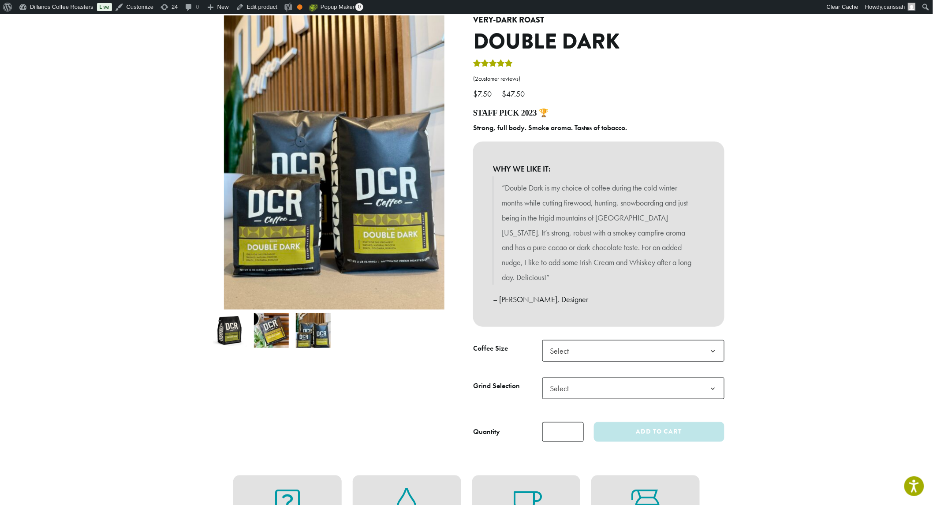
drag, startPoint x: 222, startPoint y: 315, endPoint x: 253, endPoint y: 325, distance: 32.1
click at [223, 316] on img at bounding box center [229, 330] width 35 height 35
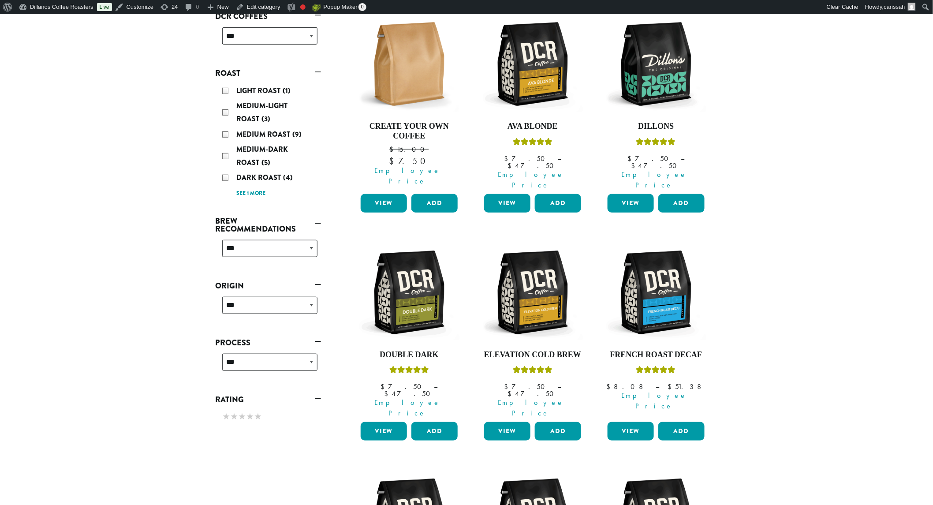
scroll to position [154, 0]
click at [508, 422] on link "View" at bounding box center [507, 431] width 46 height 19
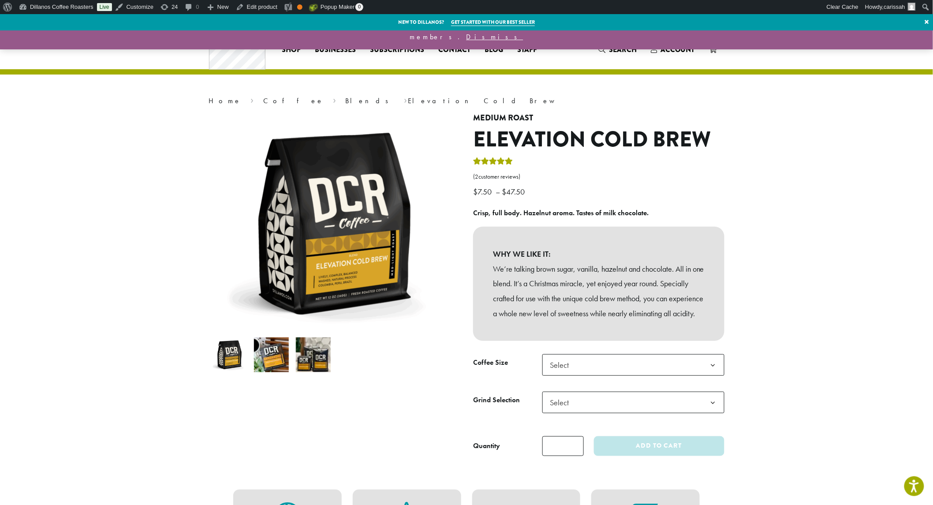
drag, startPoint x: 264, startPoint y: 355, endPoint x: 276, endPoint y: 355, distance: 11.9
click at [266, 355] on img at bounding box center [271, 354] width 35 height 35
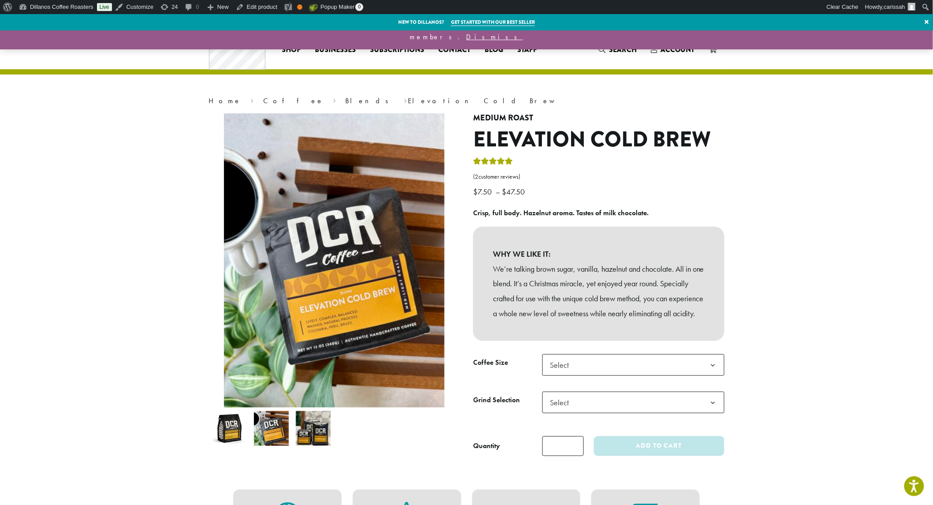
click at [322, 425] on img at bounding box center [313, 428] width 35 height 35
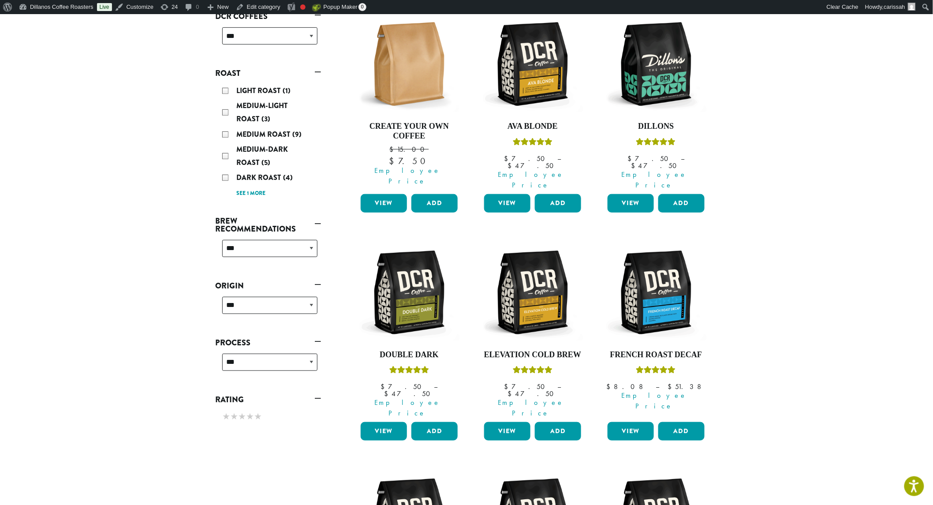
click at [633, 422] on link "View" at bounding box center [631, 431] width 46 height 19
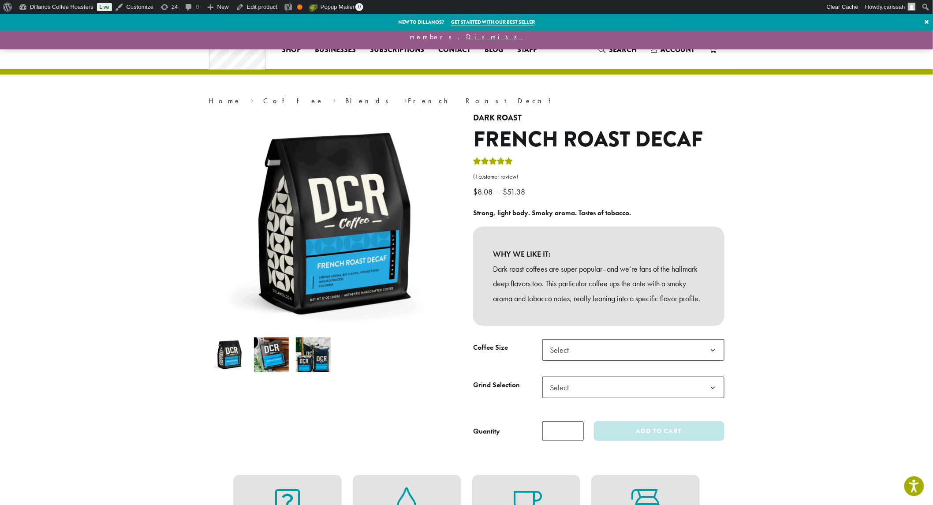
click at [276, 362] on img at bounding box center [271, 354] width 35 height 35
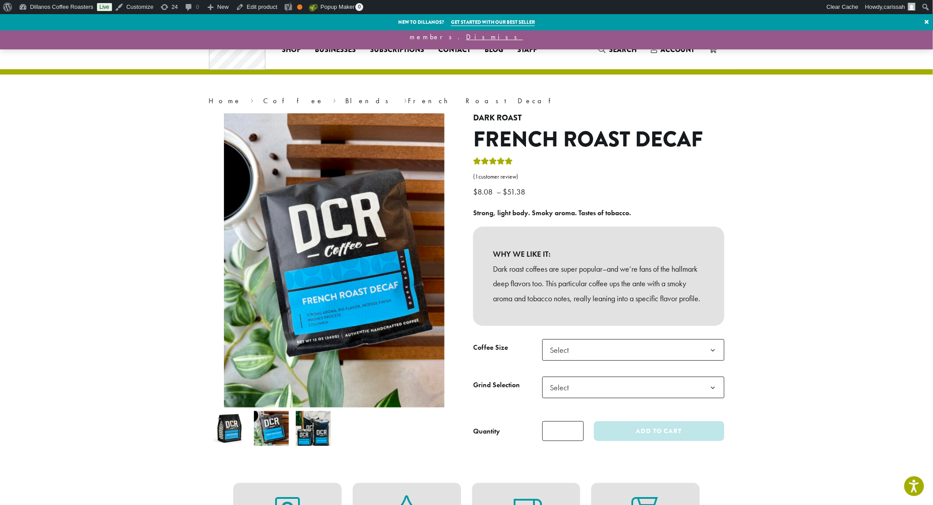
click at [325, 432] on img at bounding box center [313, 428] width 35 height 35
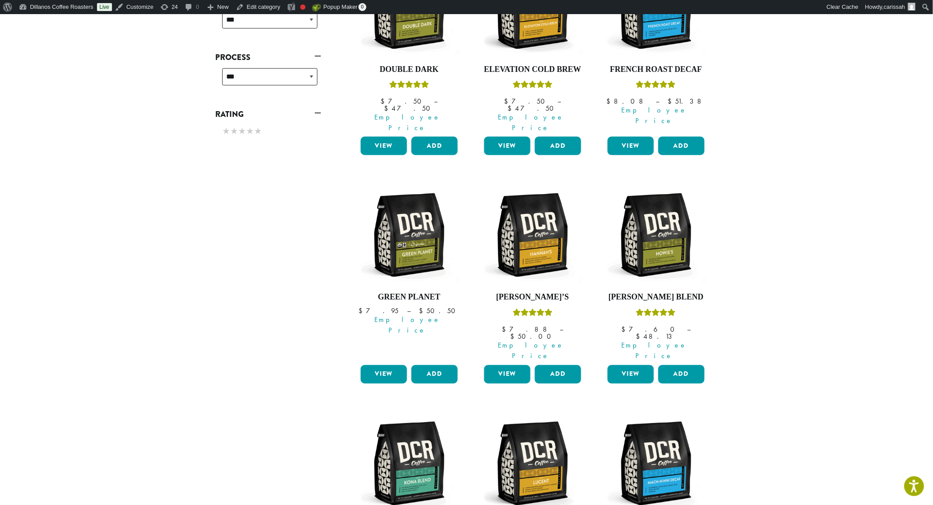
scroll to position [448, 0]
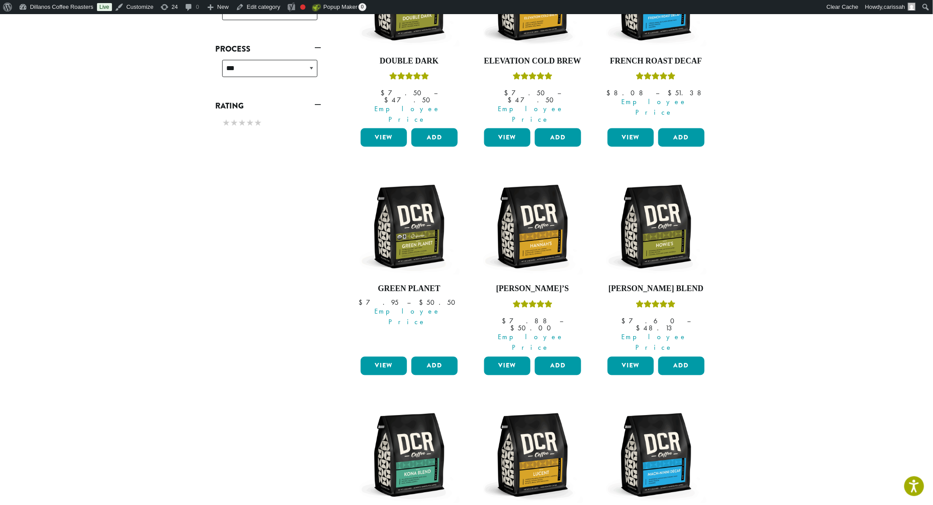
click at [388, 357] on link "View" at bounding box center [384, 366] width 46 height 19
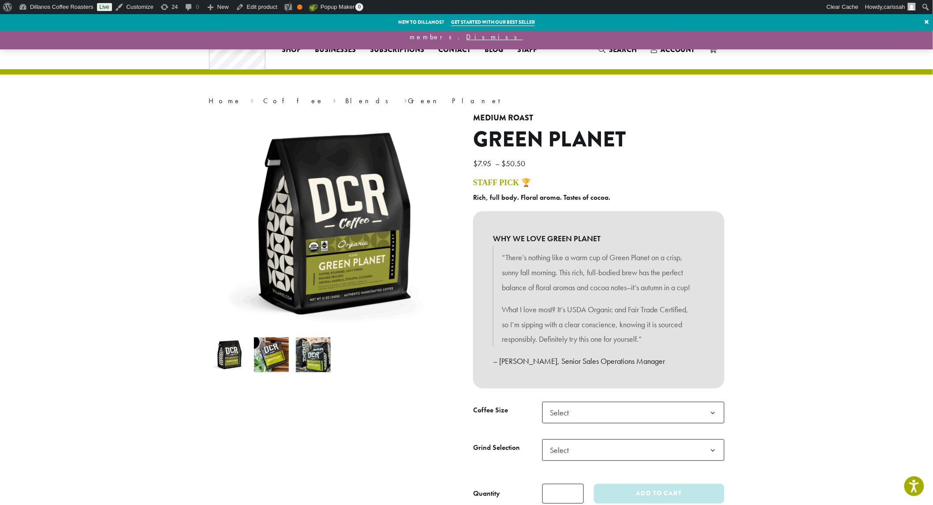
click at [277, 349] on img at bounding box center [271, 354] width 35 height 35
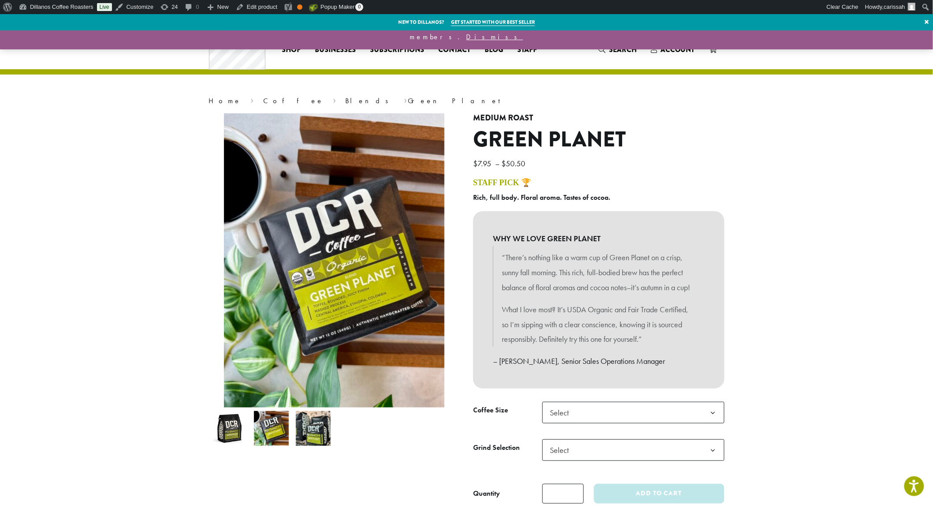
click at [329, 434] on img at bounding box center [313, 428] width 35 height 35
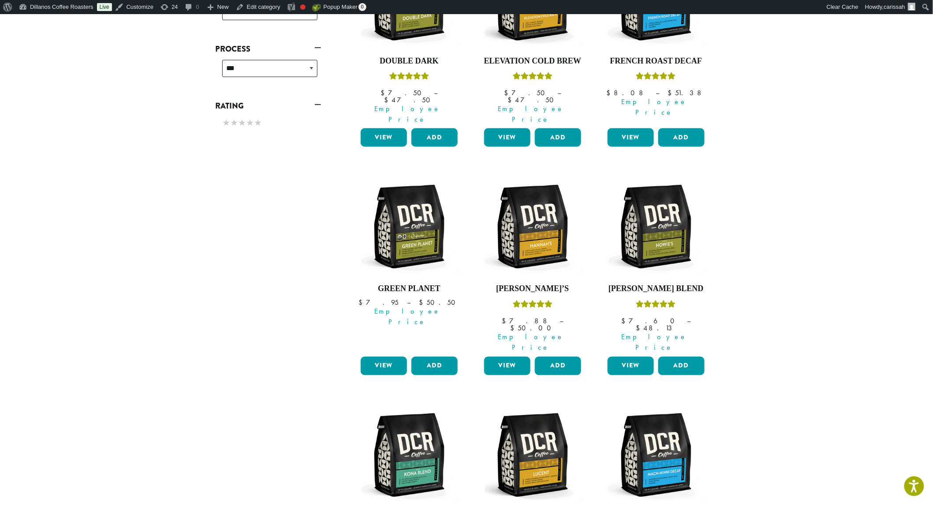
click at [513, 357] on link "View" at bounding box center [507, 366] width 46 height 19
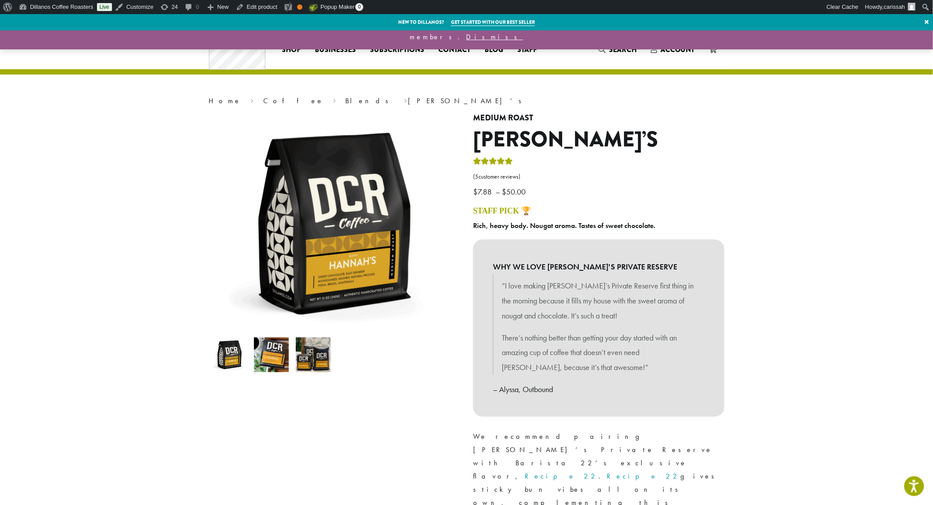
click at [258, 351] on img at bounding box center [271, 354] width 35 height 35
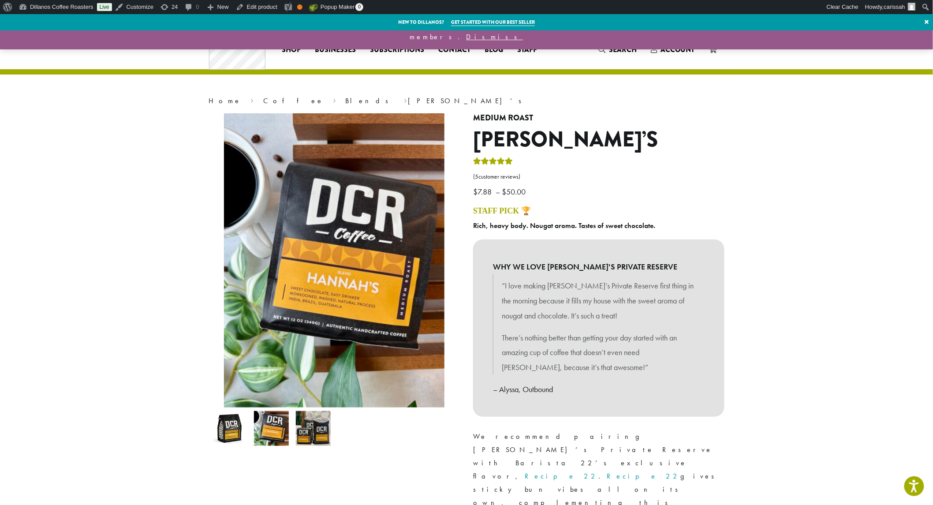
click at [313, 428] on img at bounding box center [313, 428] width 35 height 35
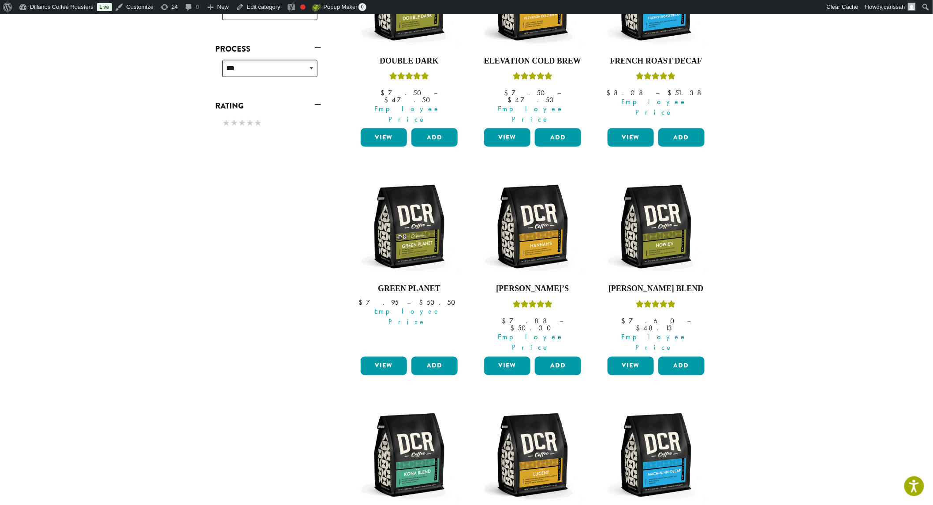
click at [624, 357] on link "View" at bounding box center [631, 366] width 46 height 19
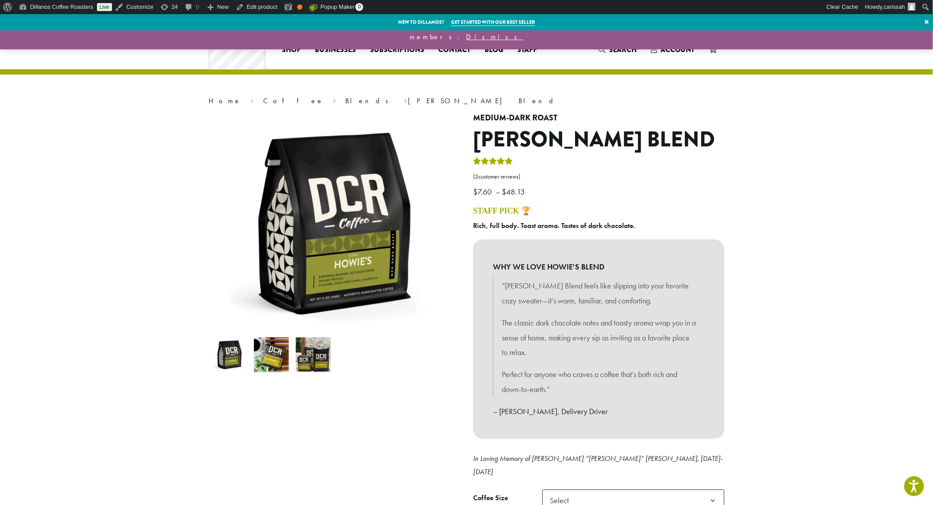
click at [275, 358] on img at bounding box center [271, 354] width 35 height 35
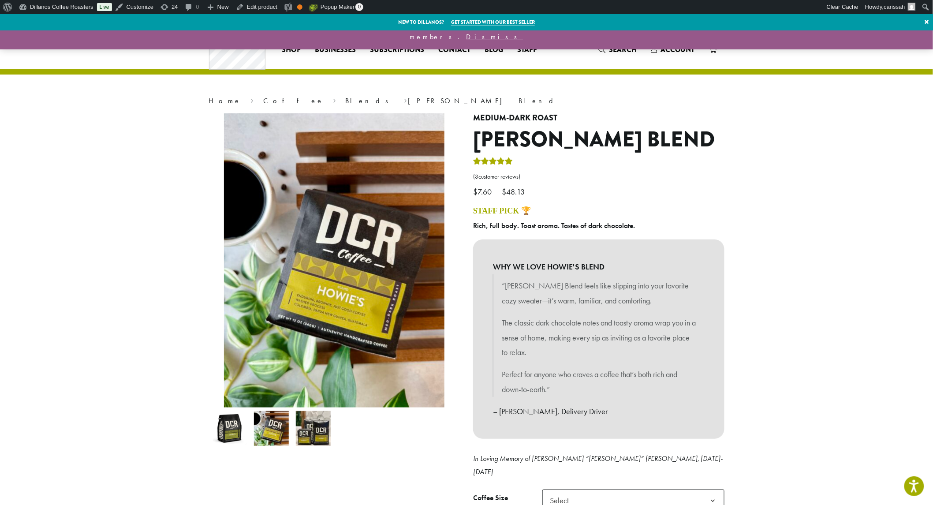
click at [311, 438] on img at bounding box center [313, 428] width 35 height 35
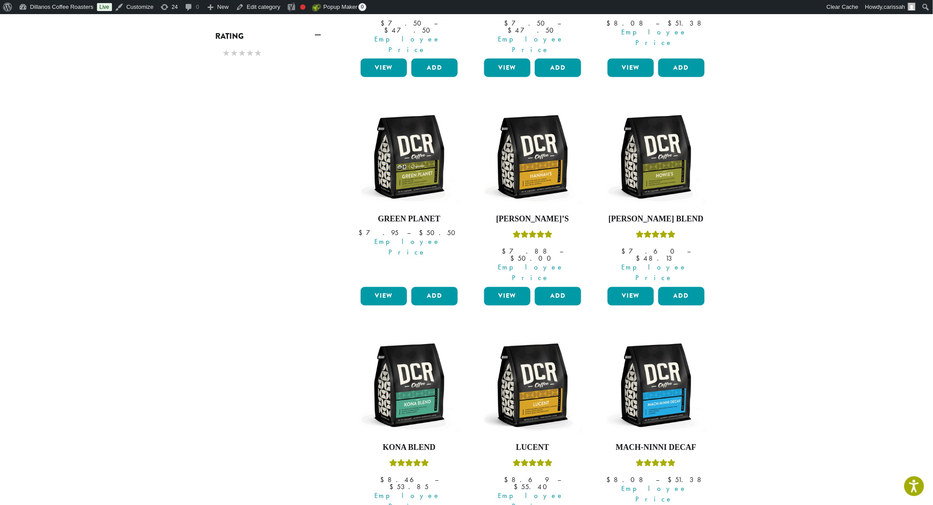
scroll to position [595, 0]
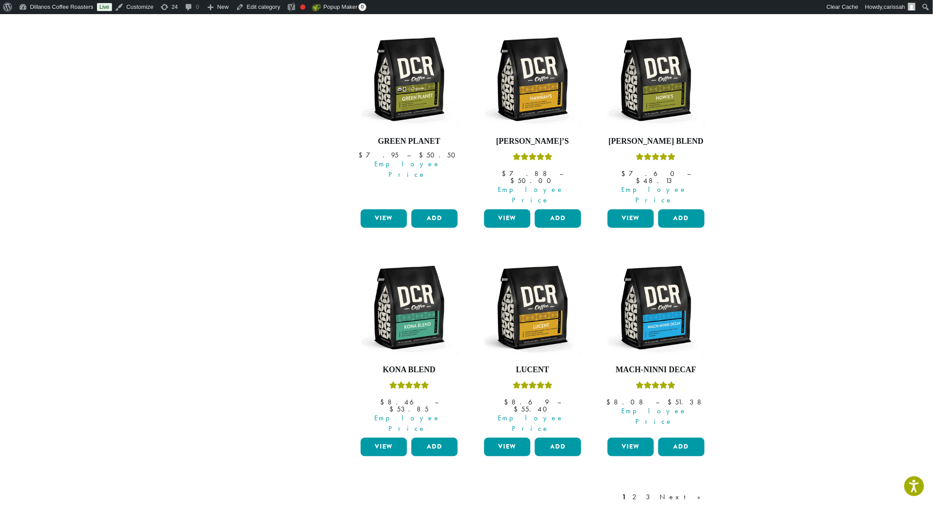
click at [391, 438] on link "View" at bounding box center [384, 447] width 46 height 19
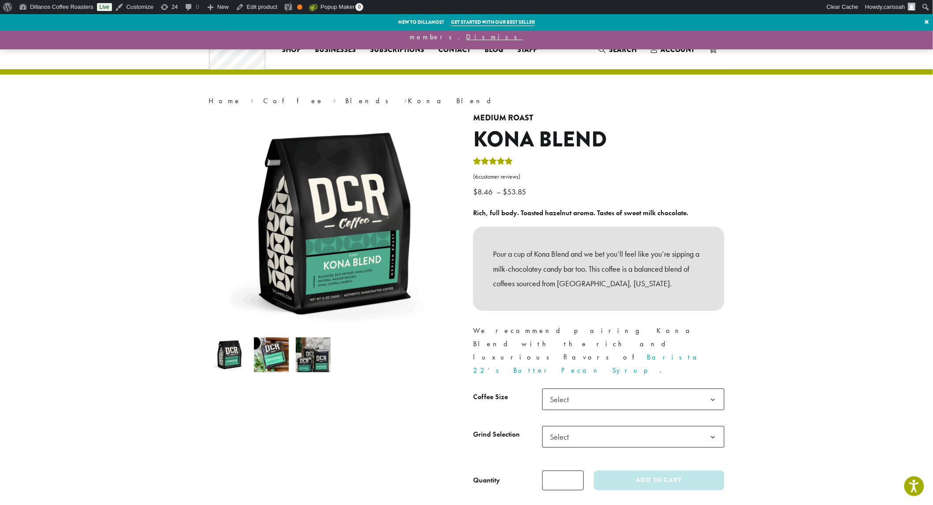
click at [270, 371] on img at bounding box center [271, 354] width 35 height 35
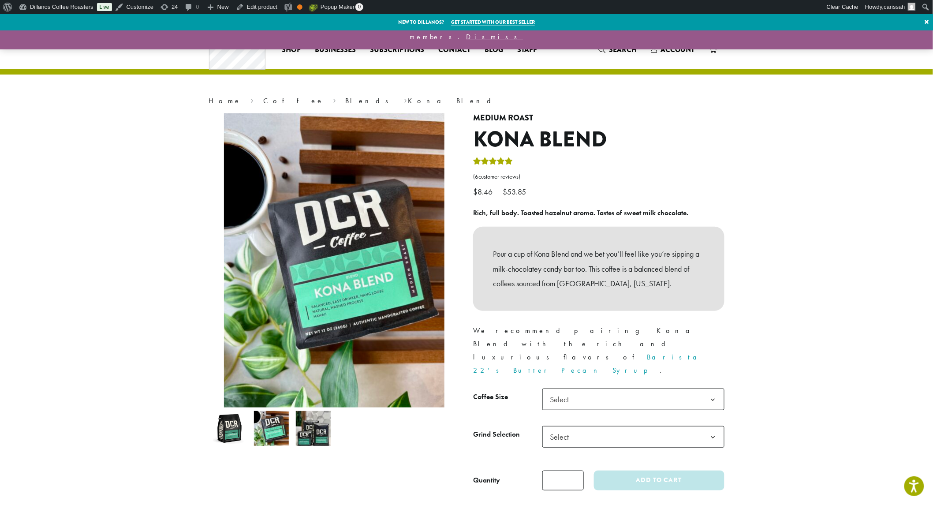
click at [317, 440] on img at bounding box center [313, 428] width 35 height 35
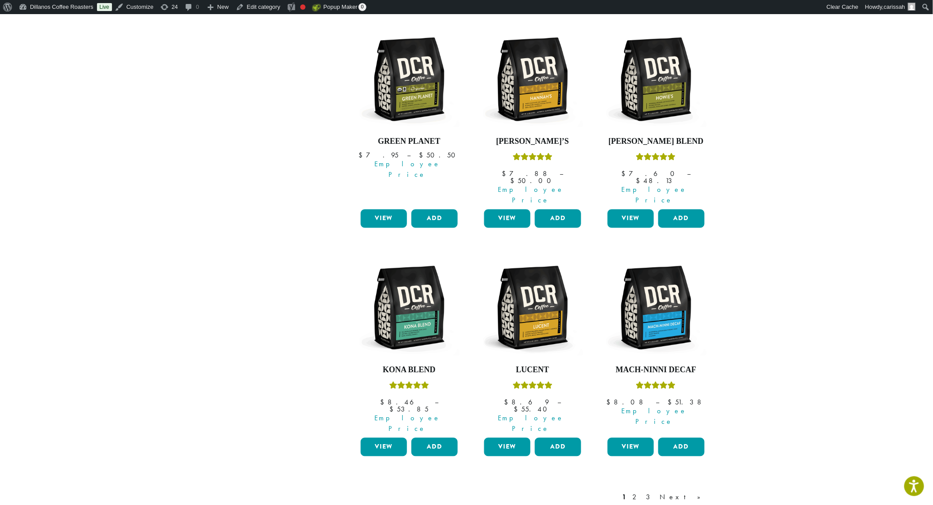
click at [504, 438] on link "View" at bounding box center [507, 447] width 46 height 19
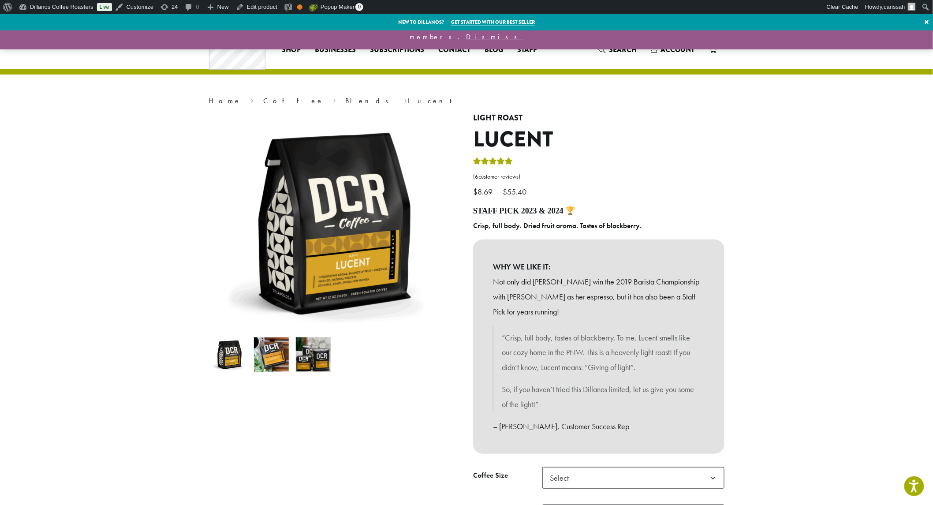
click at [266, 369] on img at bounding box center [271, 354] width 35 height 35
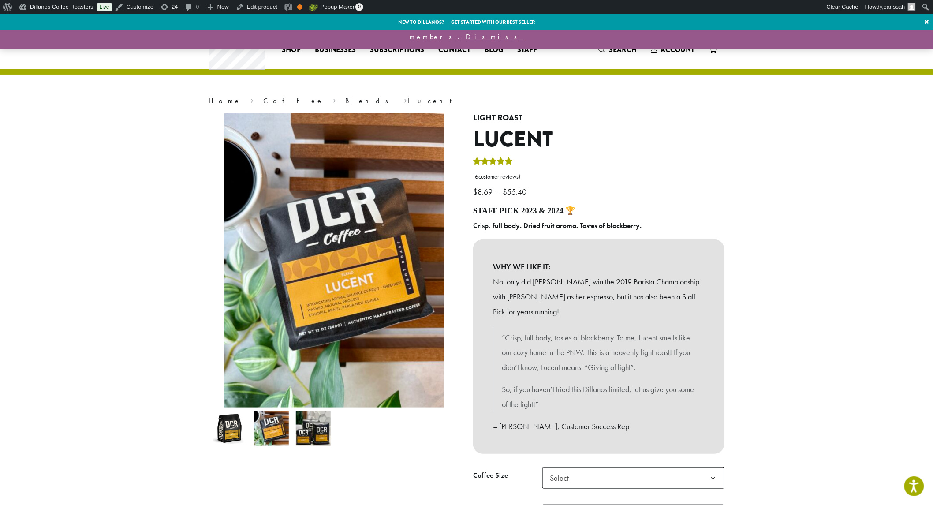
click at [332, 439] on li at bounding box center [313, 429] width 42 height 42
drag, startPoint x: 310, startPoint y: 439, endPoint x: 321, endPoint y: 445, distance: 12.2
click at [310, 439] on img at bounding box center [313, 428] width 35 height 35
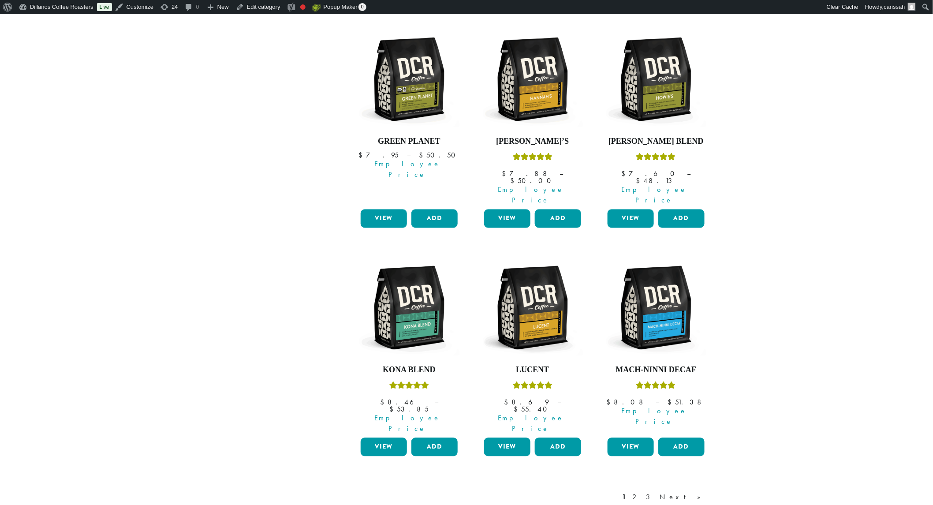
scroll to position [595, 0]
click at [642, 492] on link "2" at bounding box center [636, 497] width 11 height 11
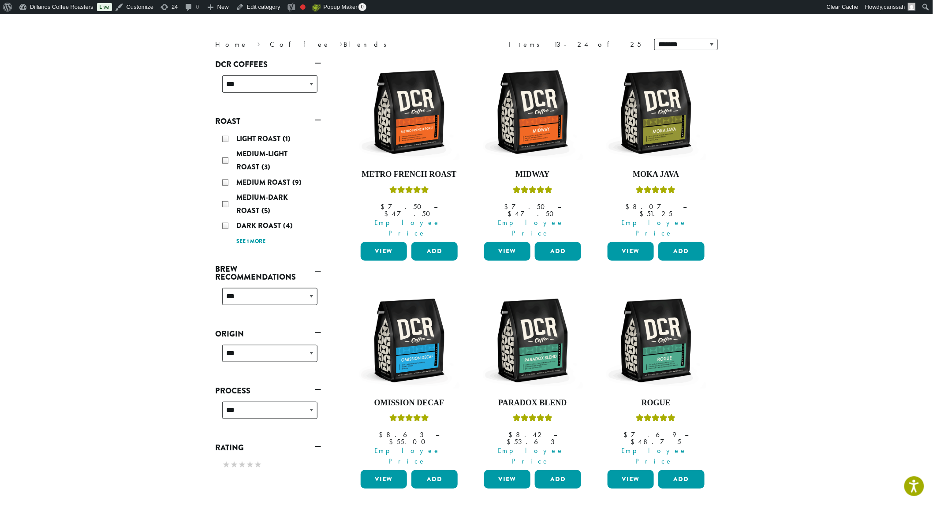
scroll to position [68, 0]
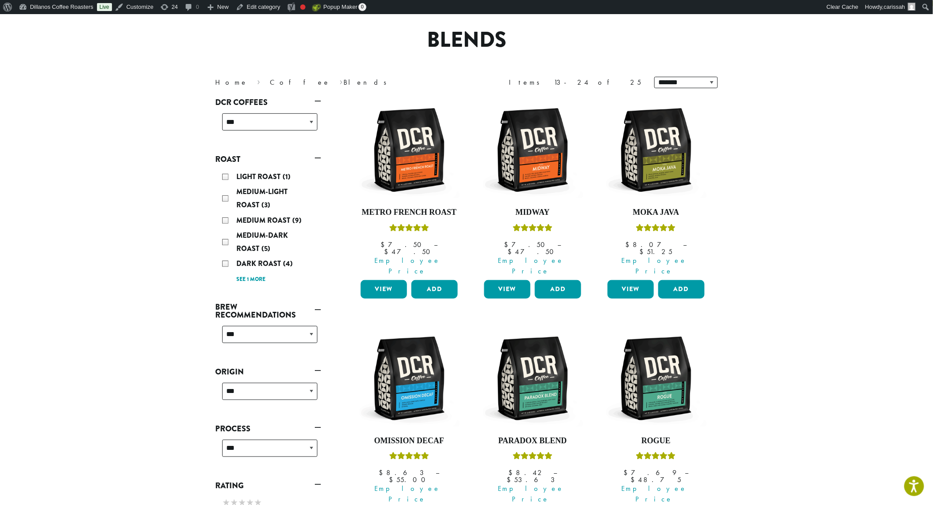
click at [395, 280] on link "View" at bounding box center [384, 289] width 46 height 19
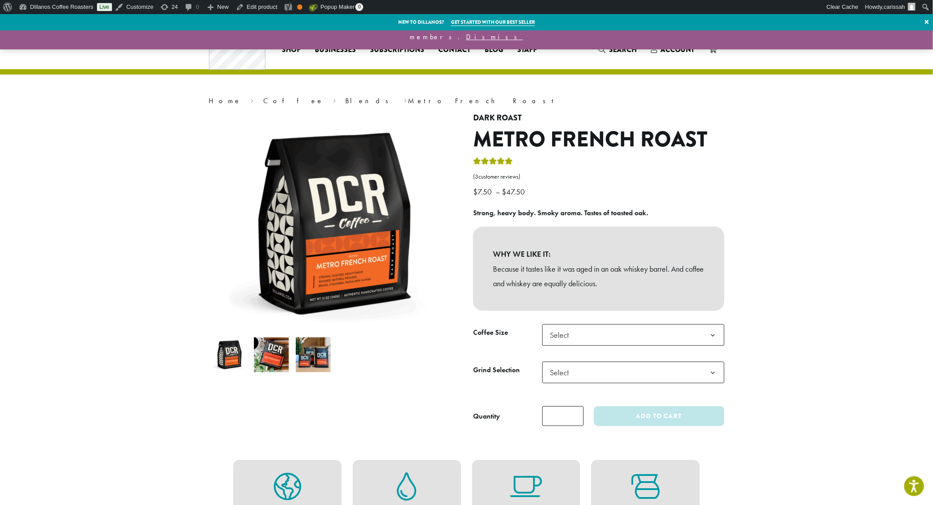
click at [265, 355] on img at bounding box center [271, 354] width 35 height 35
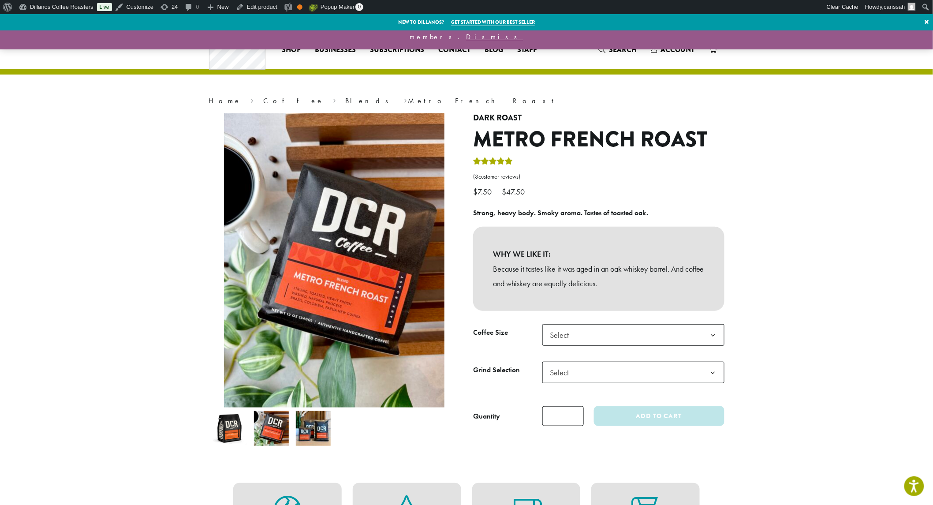
click at [310, 434] on img at bounding box center [313, 428] width 35 height 35
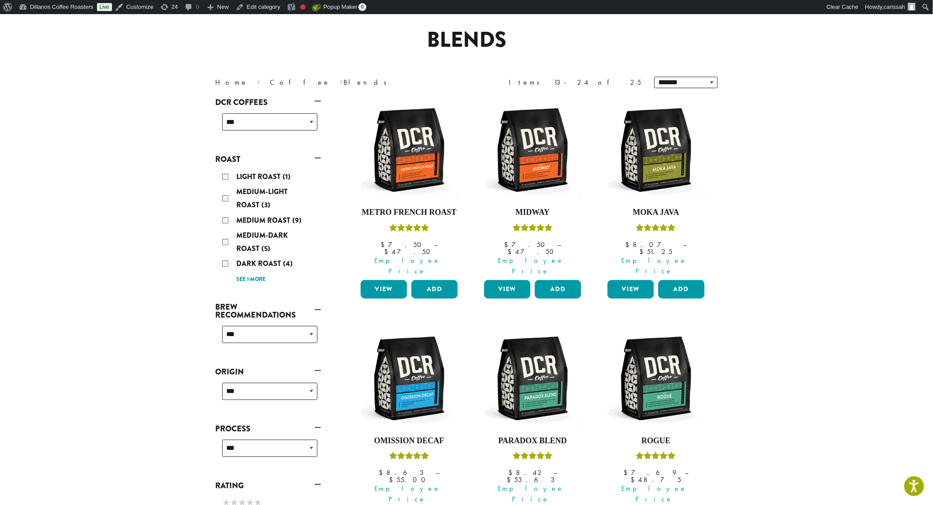
click at [507, 281] on div "View Add" at bounding box center [532, 293] width 101 height 26
click at [518, 280] on link "View" at bounding box center [507, 289] width 46 height 19
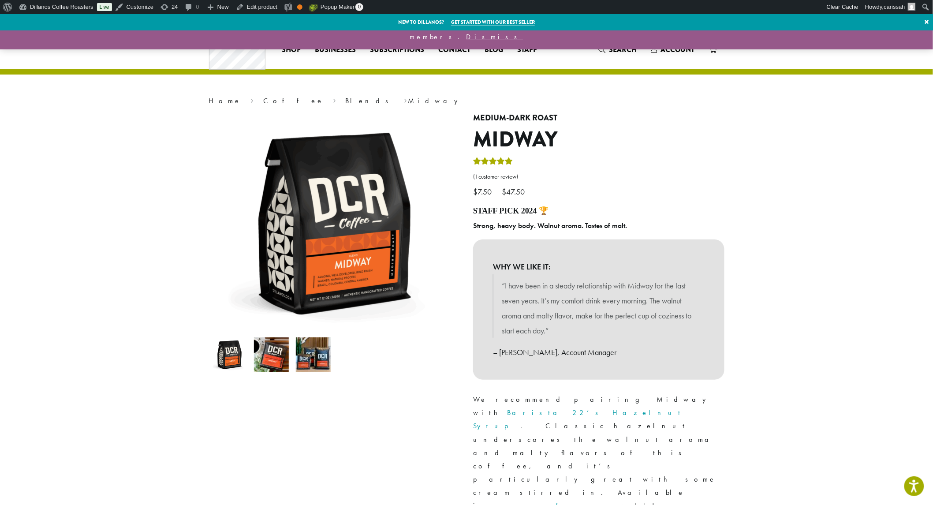
click at [273, 362] on img at bounding box center [271, 354] width 35 height 35
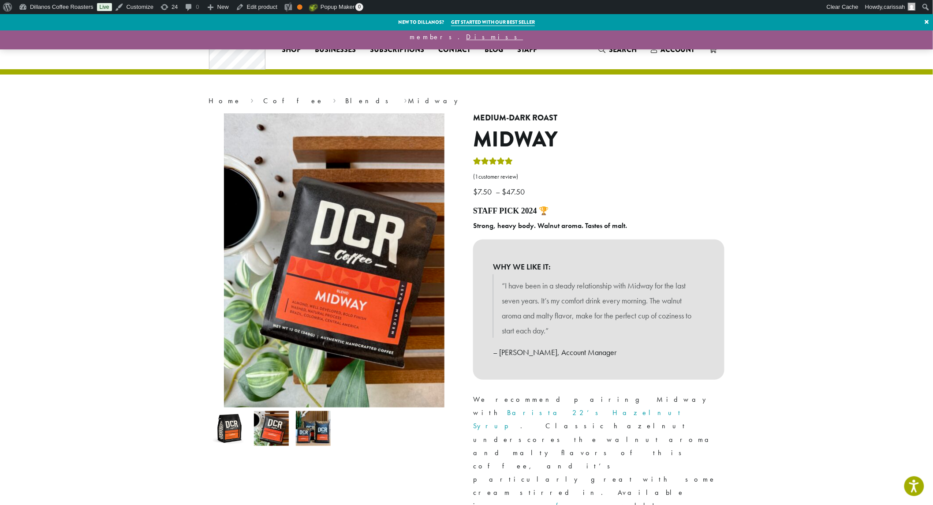
click at [319, 438] on img at bounding box center [313, 428] width 35 height 35
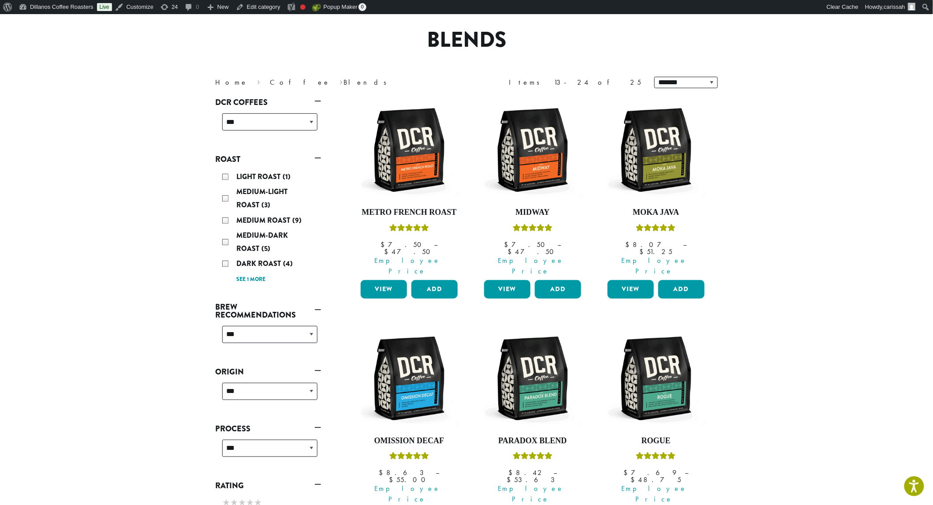
click at [631, 280] on link "View" at bounding box center [631, 289] width 46 height 19
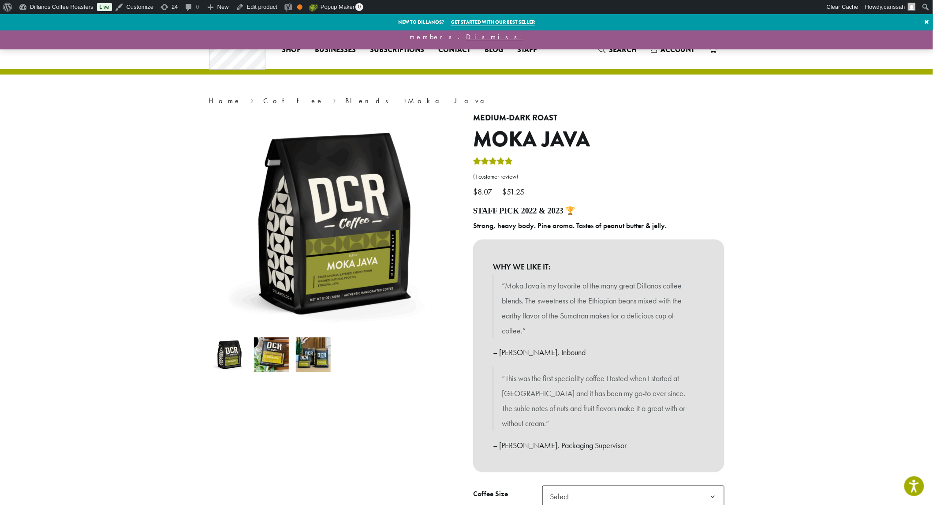
click at [275, 370] on img at bounding box center [271, 354] width 35 height 35
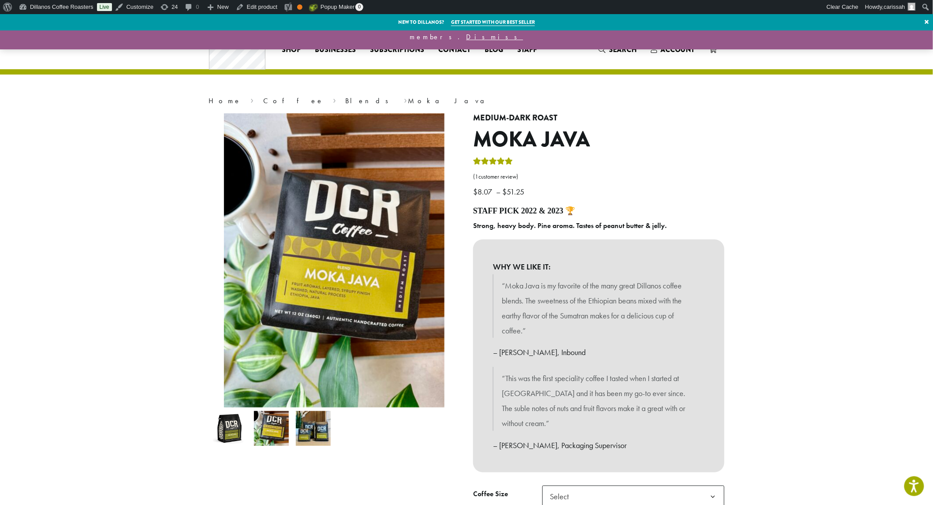
click at [316, 426] on img at bounding box center [313, 428] width 35 height 35
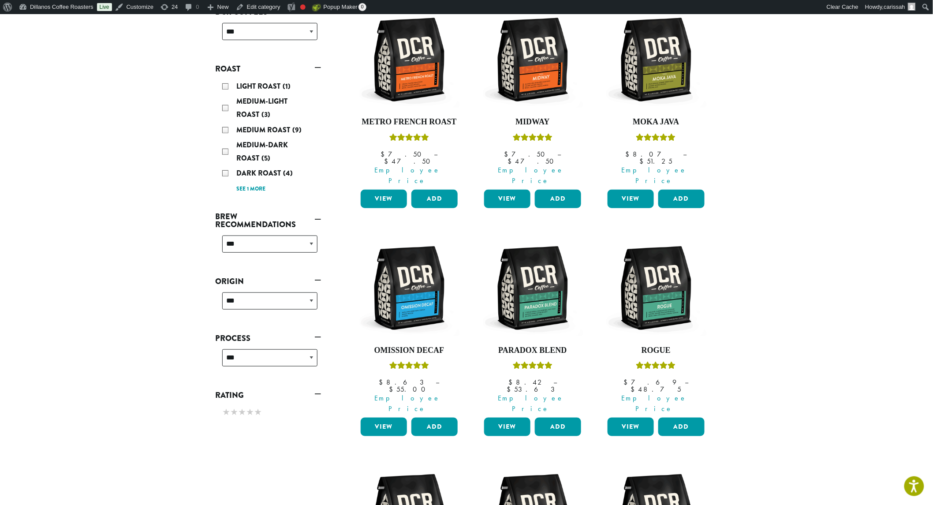
scroll to position [166, 0]
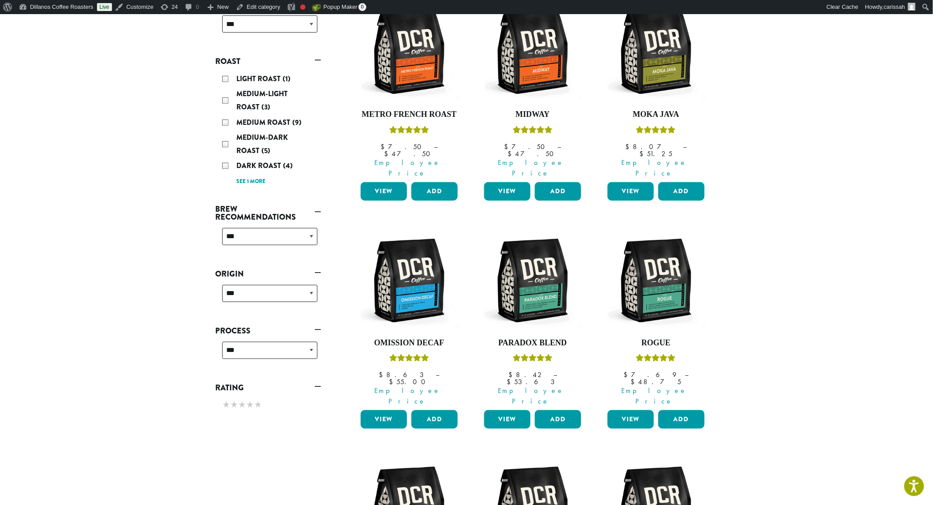
click at [508, 410] on link "View" at bounding box center [507, 419] width 46 height 19
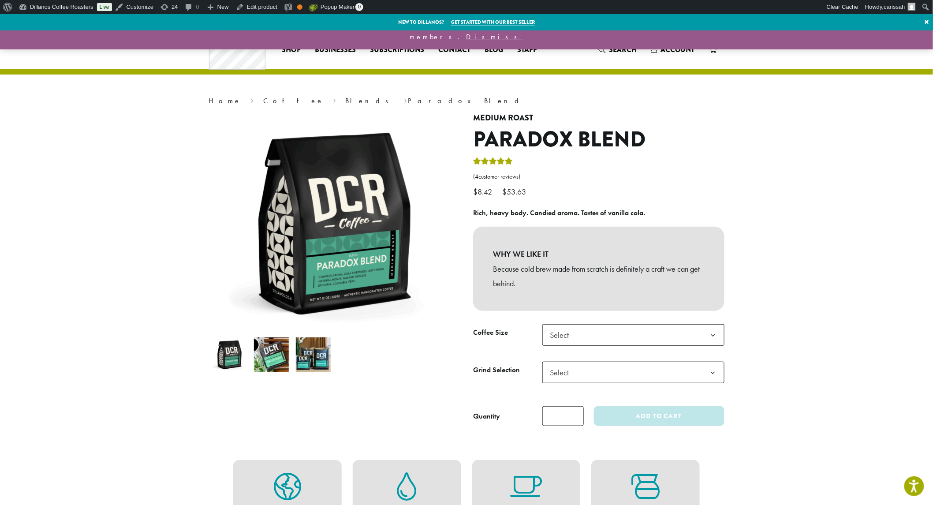
click at [266, 356] on img at bounding box center [271, 354] width 35 height 35
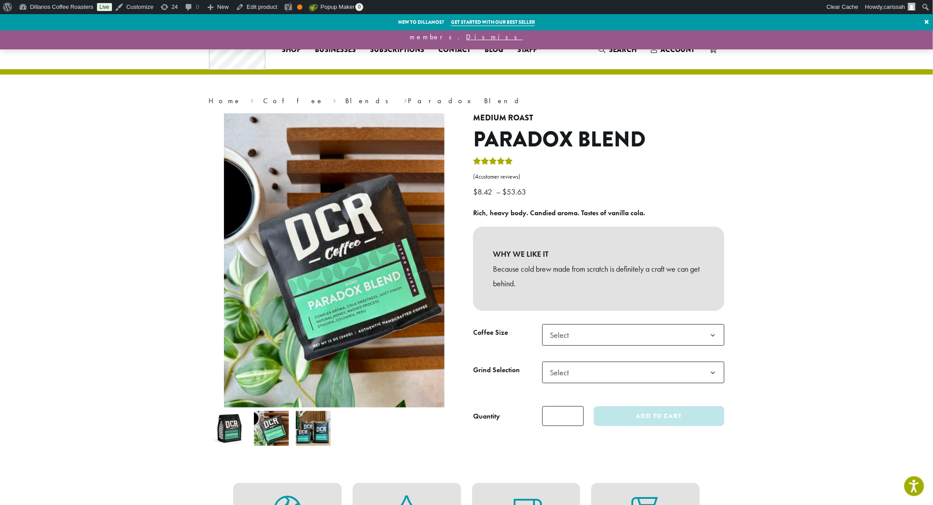
click at [318, 434] on img at bounding box center [313, 428] width 35 height 35
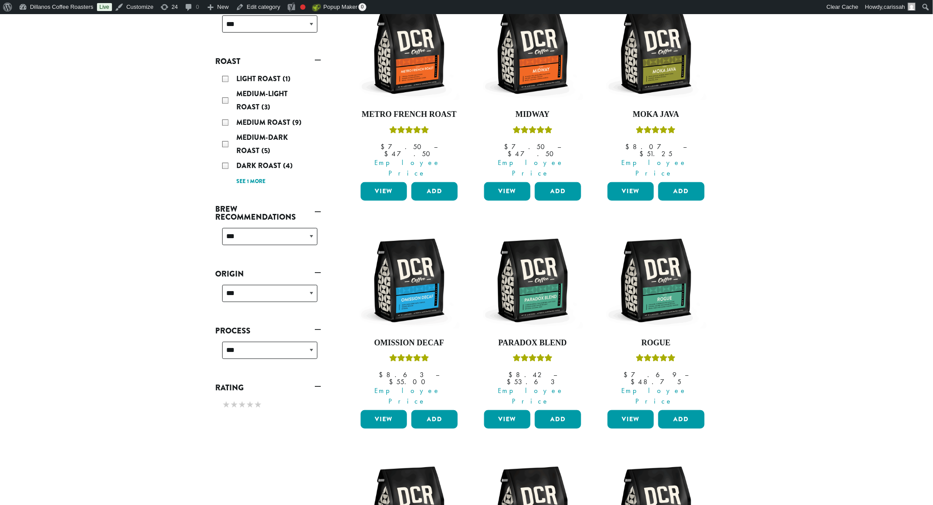
scroll to position [166, 0]
click at [625, 410] on link "View" at bounding box center [631, 419] width 46 height 19
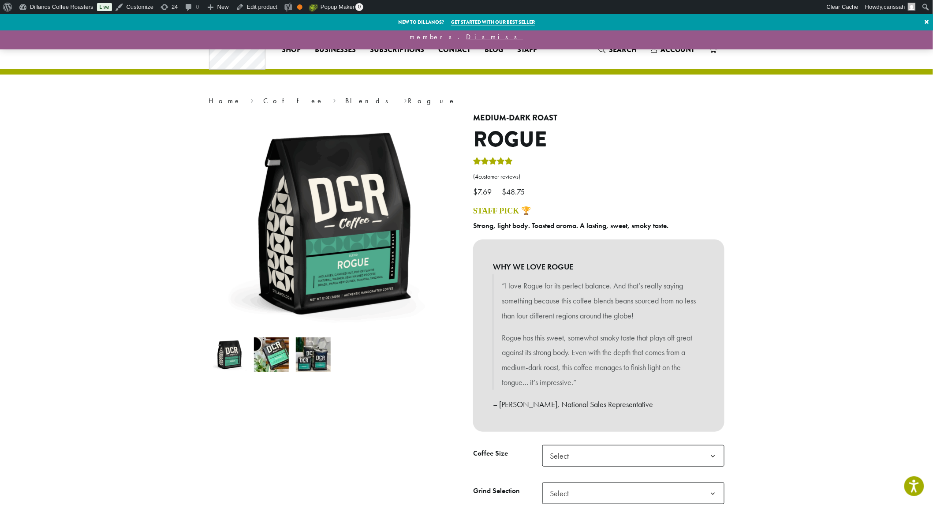
click at [276, 354] on img at bounding box center [271, 354] width 35 height 35
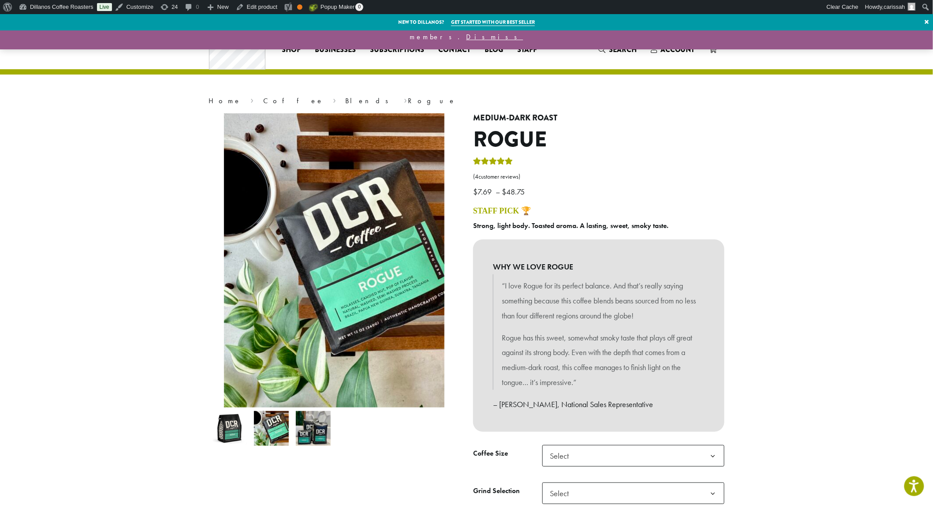
click at [319, 433] on img at bounding box center [313, 428] width 35 height 35
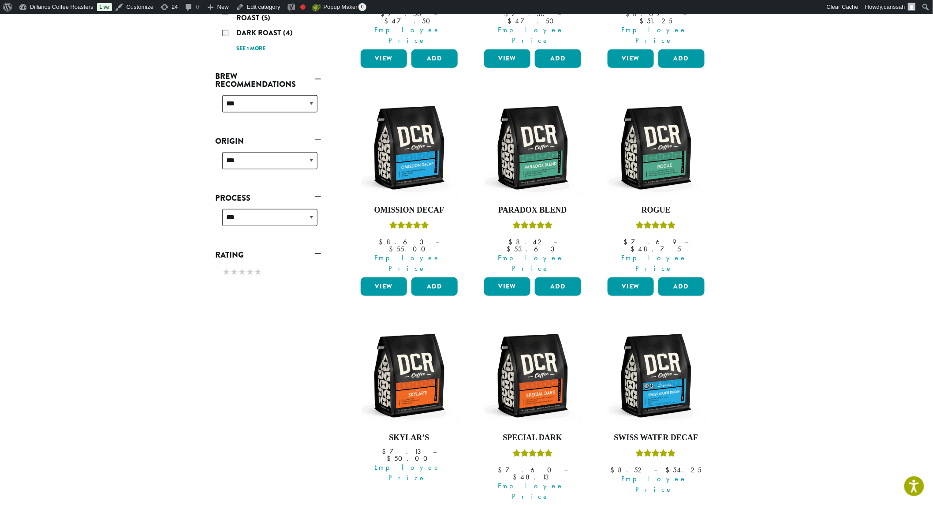
scroll to position [314, 0]
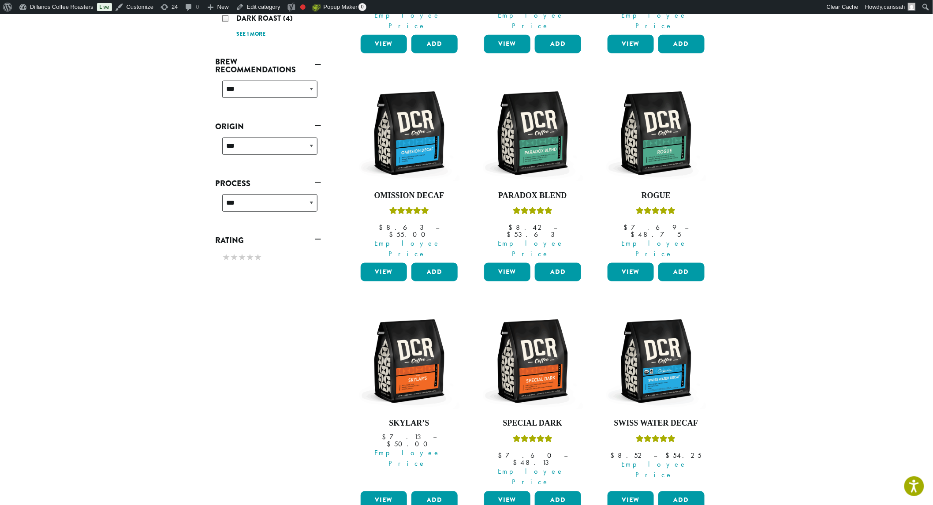
click at [386, 491] on link "View" at bounding box center [384, 500] width 46 height 19
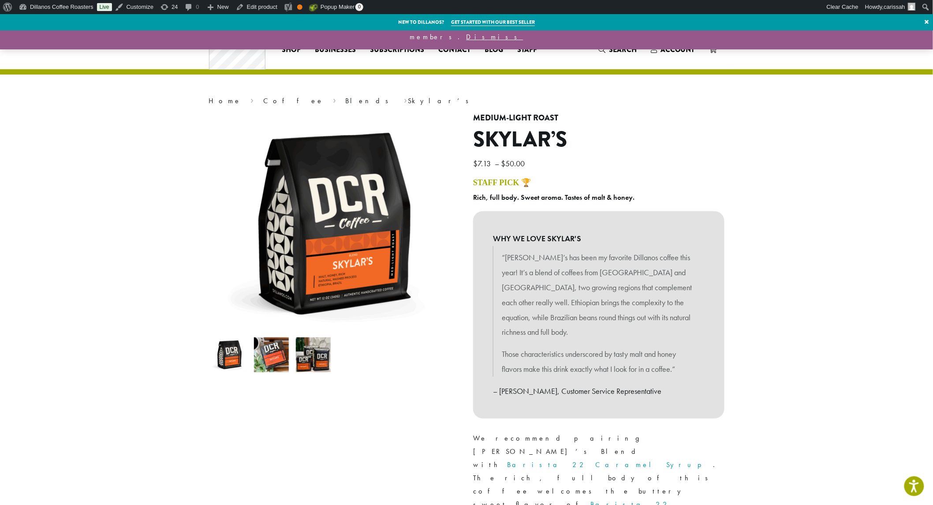
click at [279, 355] on img at bounding box center [271, 354] width 35 height 35
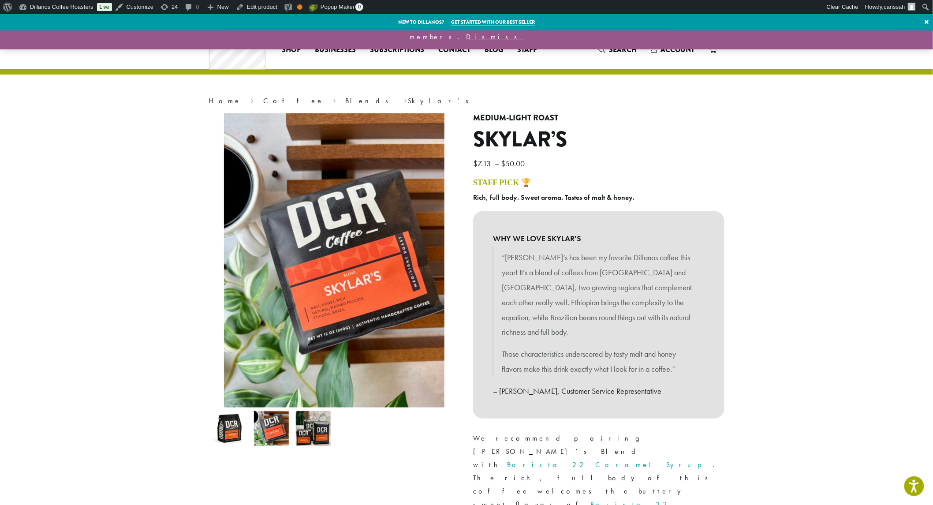
click at [321, 424] on img at bounding box center [313, 428] width 35 height 35
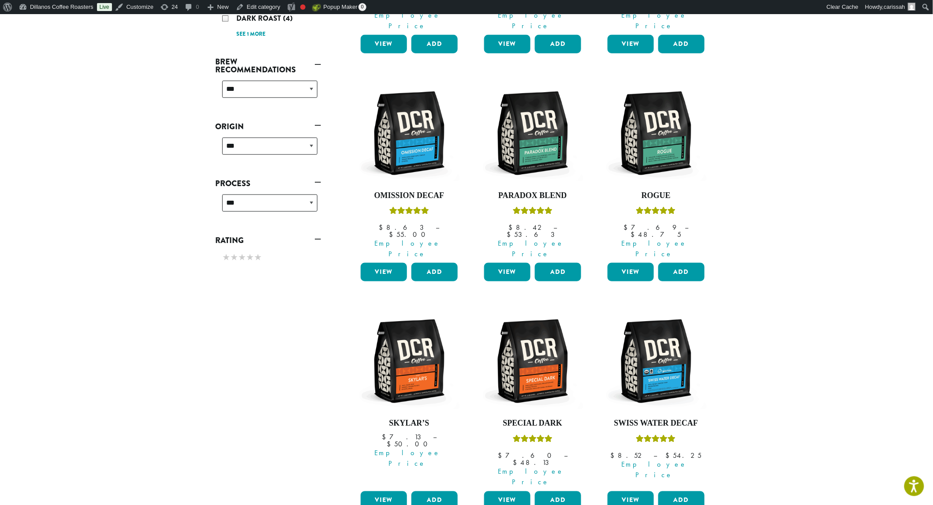
click at [501, 491] on link "View" at bounding box center [507, 500] width 46 height 19
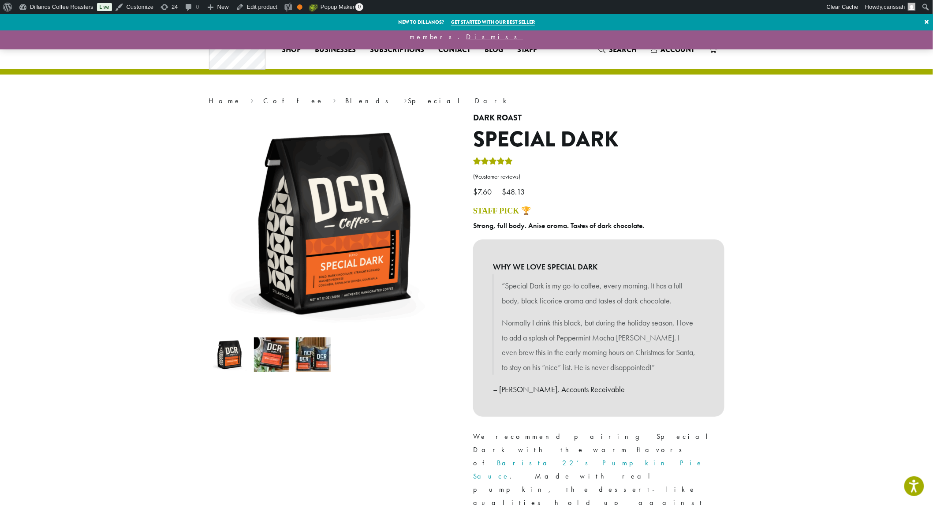
click at [275, 360] on img at bounding box center [271, 354] width 35 height 35
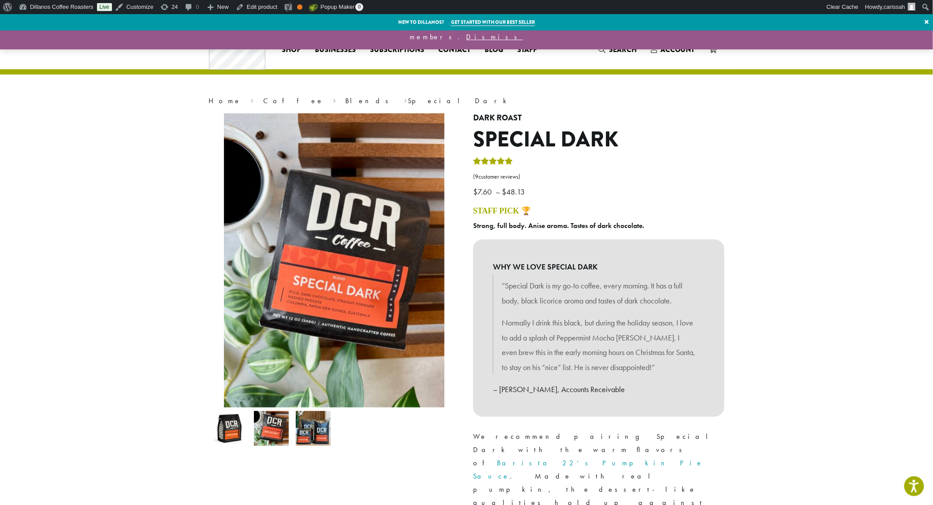
click at [315, 444] on img at bounding box center [313, 428] width 35 height 35
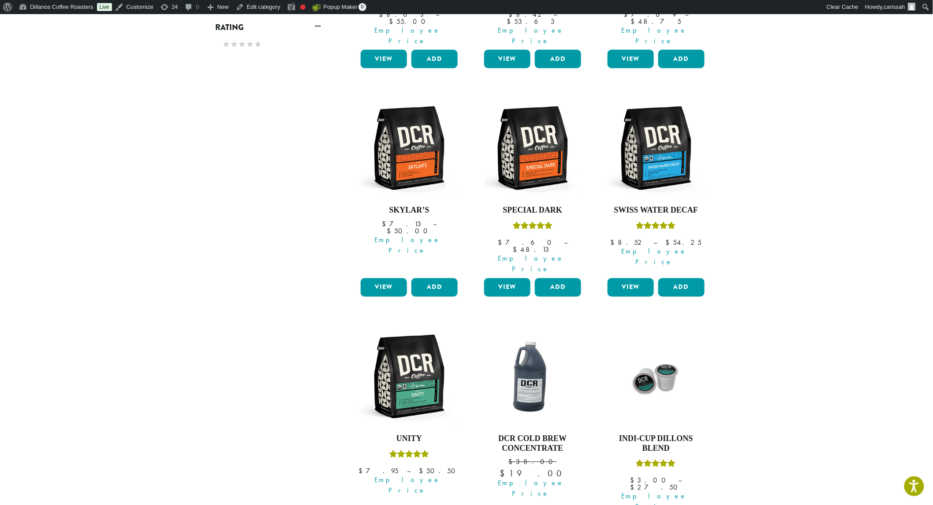
scroll to position [558, 0]
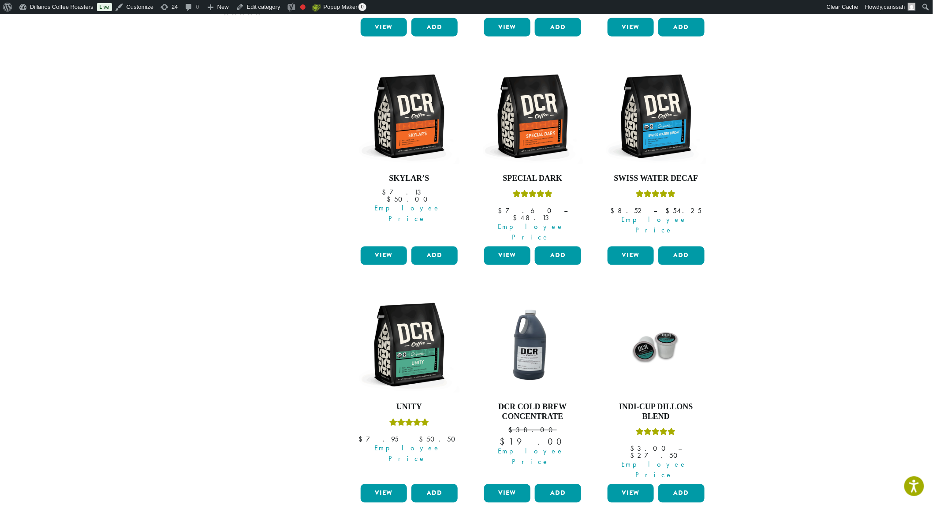
click at [383, 484] on link "View" at bounding box center [384, 493] width 46 height 19
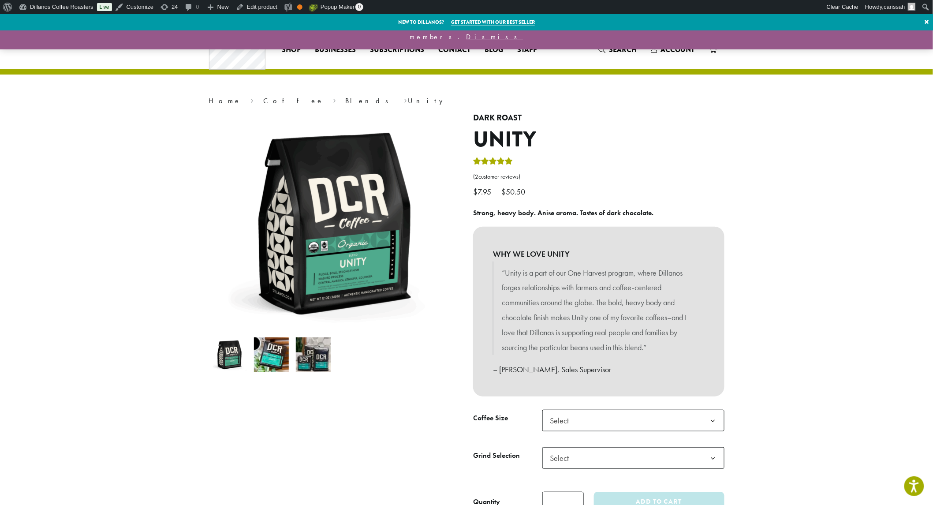
click at [270, 357] on li at bounding box center [272, 355] width 42 height 42
click at [230, 359] on img at bounding box center [229, 354] width 35 height 35
click at [283, 367] on img at bounding box center [271, 354] width 35 height 35
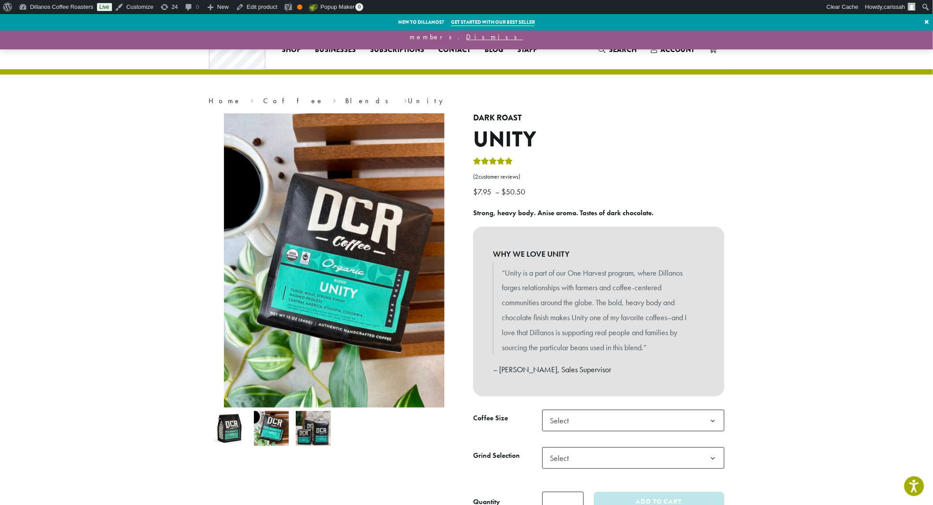
click at [312, 437] on img at bounding box center [313, 428] width 35 height 35
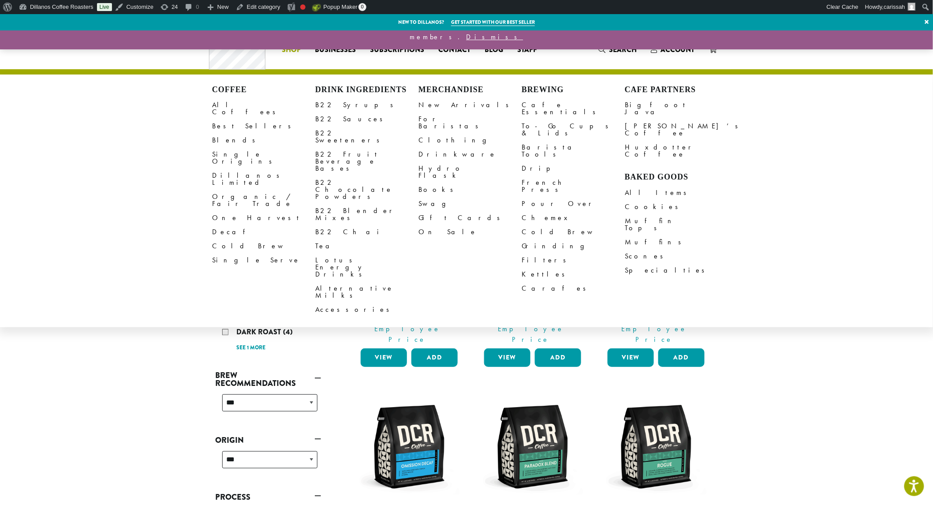
click at [298, 55] on li "Coffee All Coffees Best Sellers Blends Single Origins Dillanos Limited Organic …" at bounding box center [291, 50] width 33 height 14
click at [221, 108] on link "All Coffees" at bounding box center [263, 108] width 103 height 21
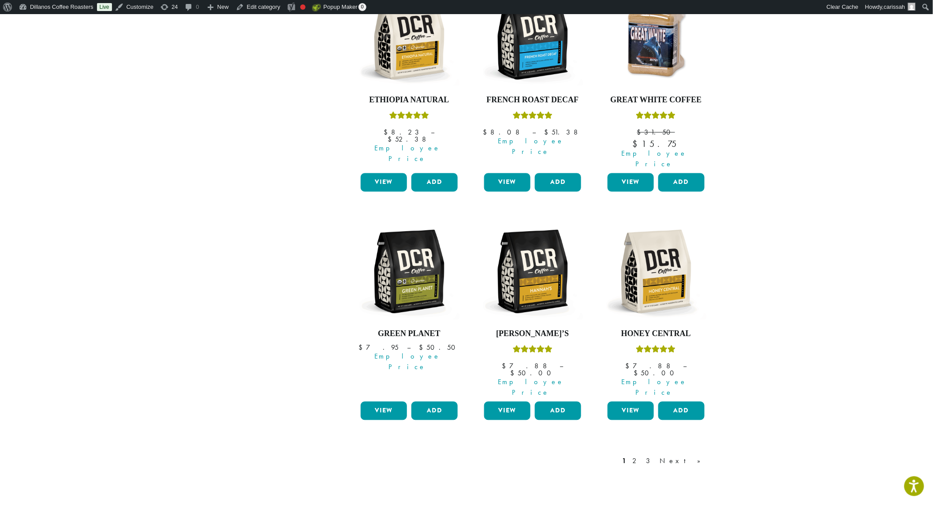
scroll to position [696, 0]
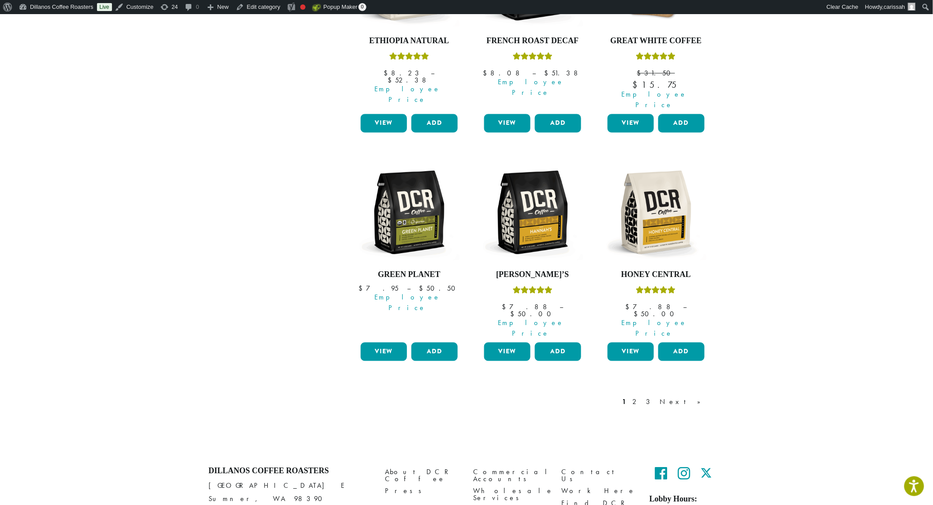
click at [642, 397] on link "2" at bounding box center [636, 402] width 11 height 11
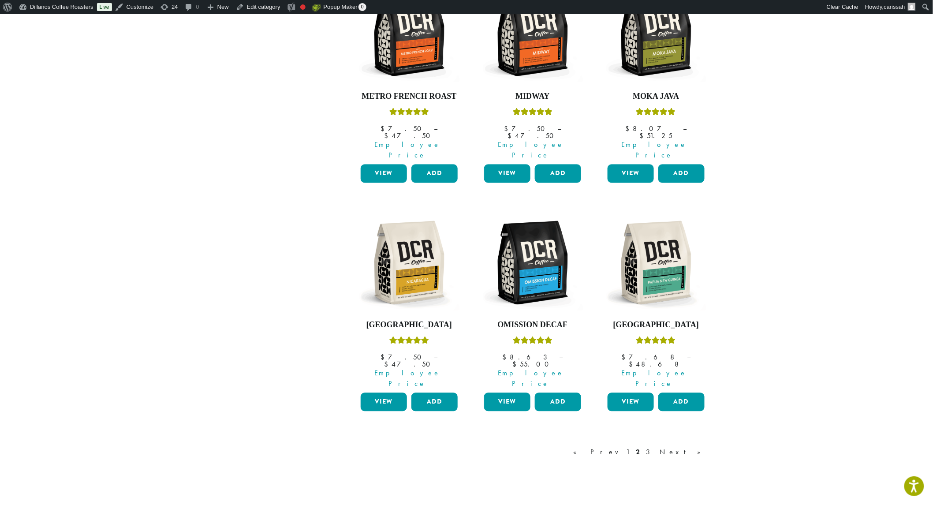
scroll to position [681, 0]
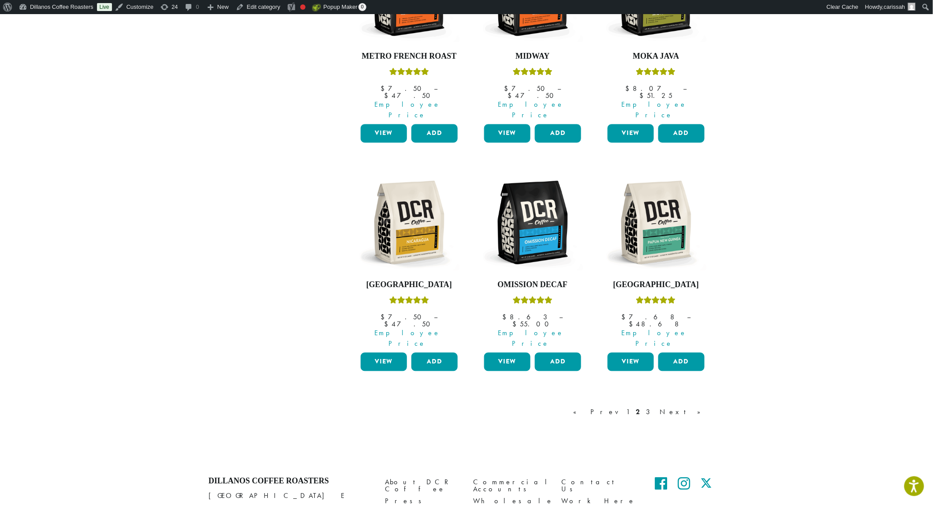
click at [694, 407] on link "Next »" at bounding box center [683, 412] width 51 height 11
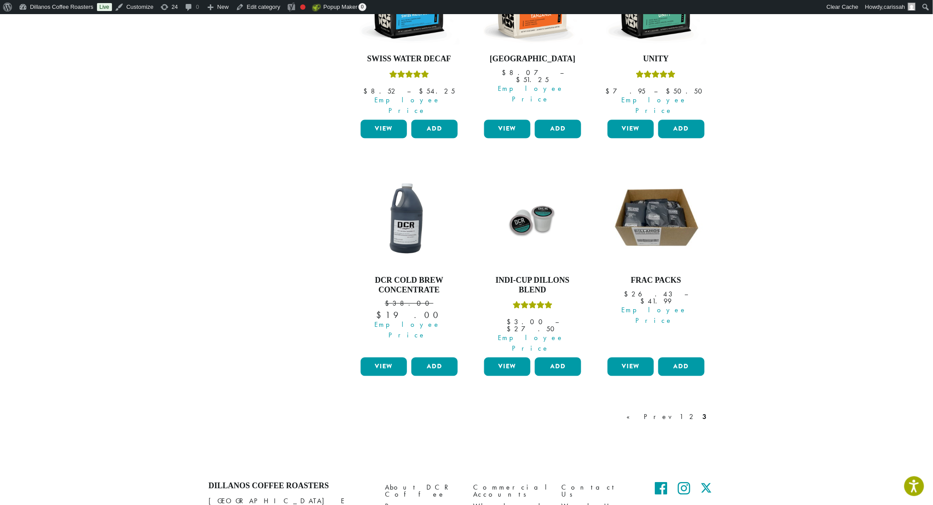
scroll to position [690, 0]
